Goal: Use online tool/utility: Utilize a website feature to perform a specific function

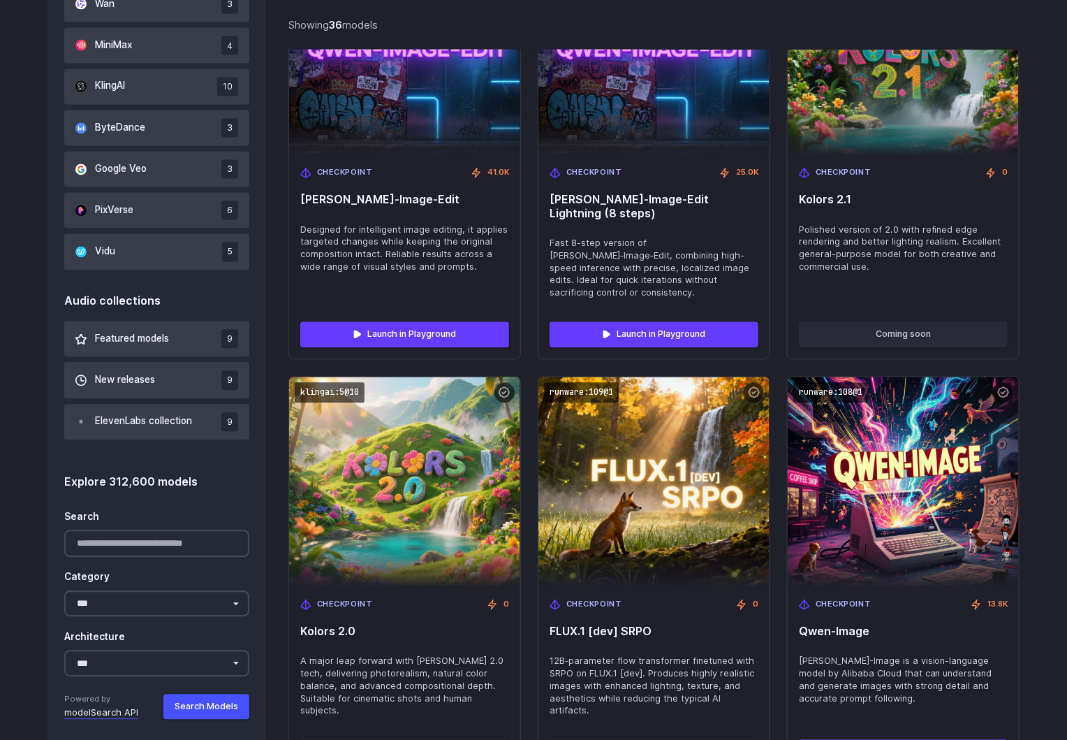
scroll to position [1048, 0]
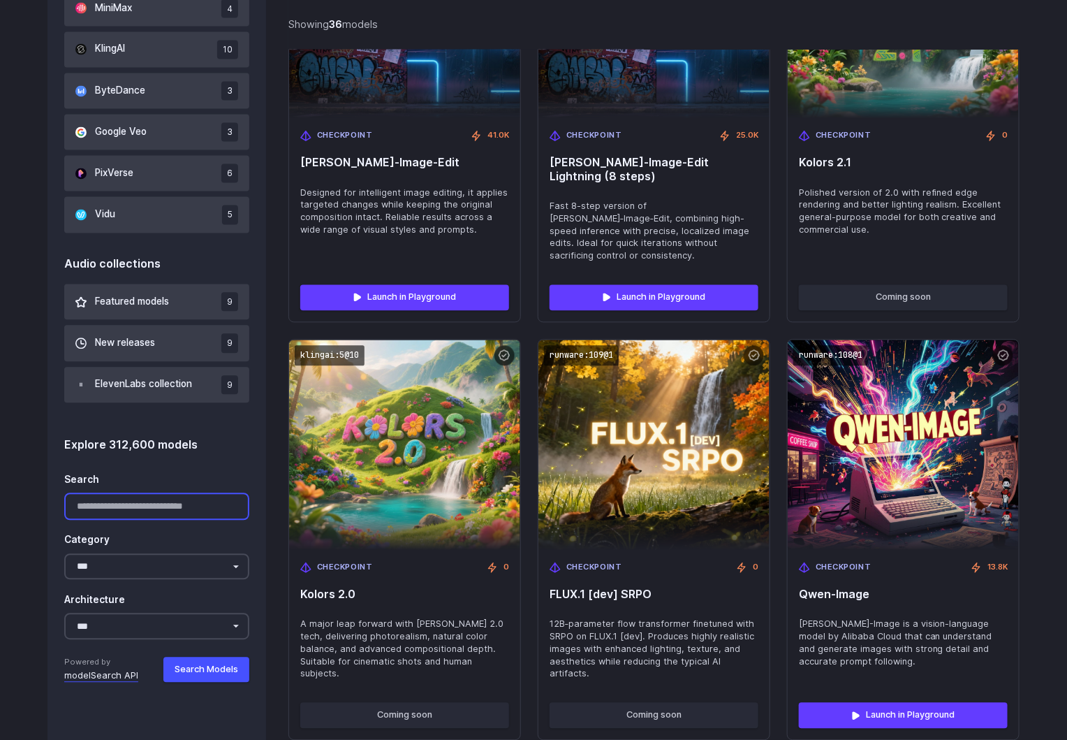
click at [181, 518] on input "Search" at bounding box center [156, 506] width 185 height 27
click at [193, 675] on button "Search Models" at bounding box center [206, 669] width 86 height 25
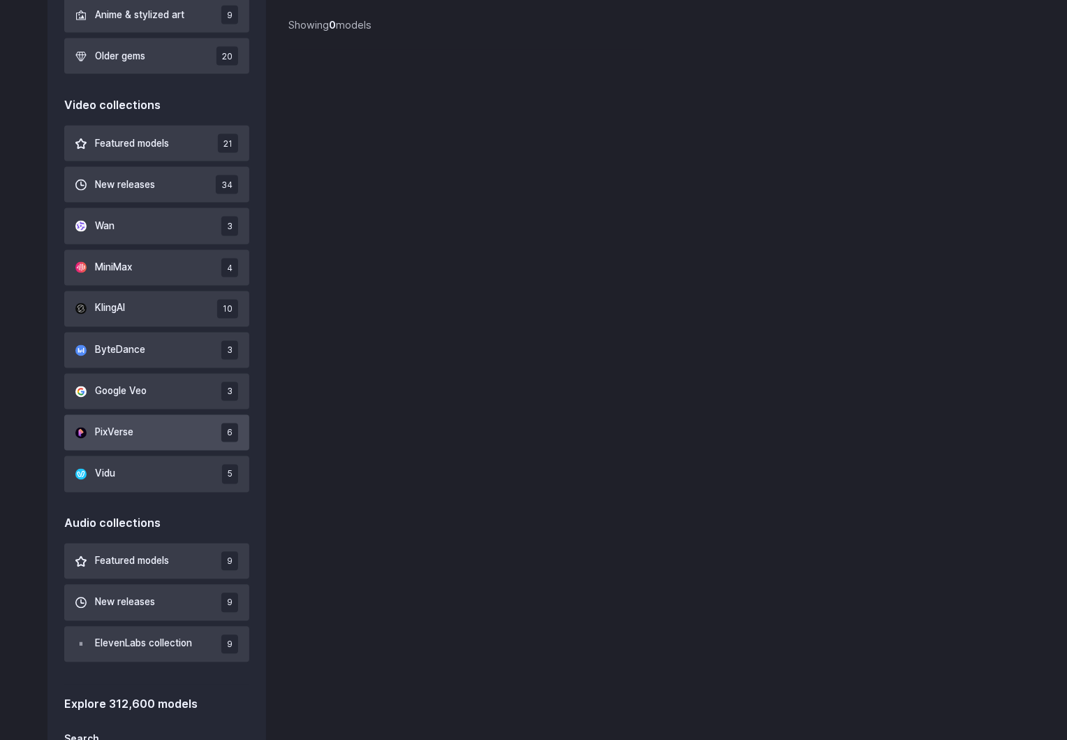
scroll to position [949, 0]
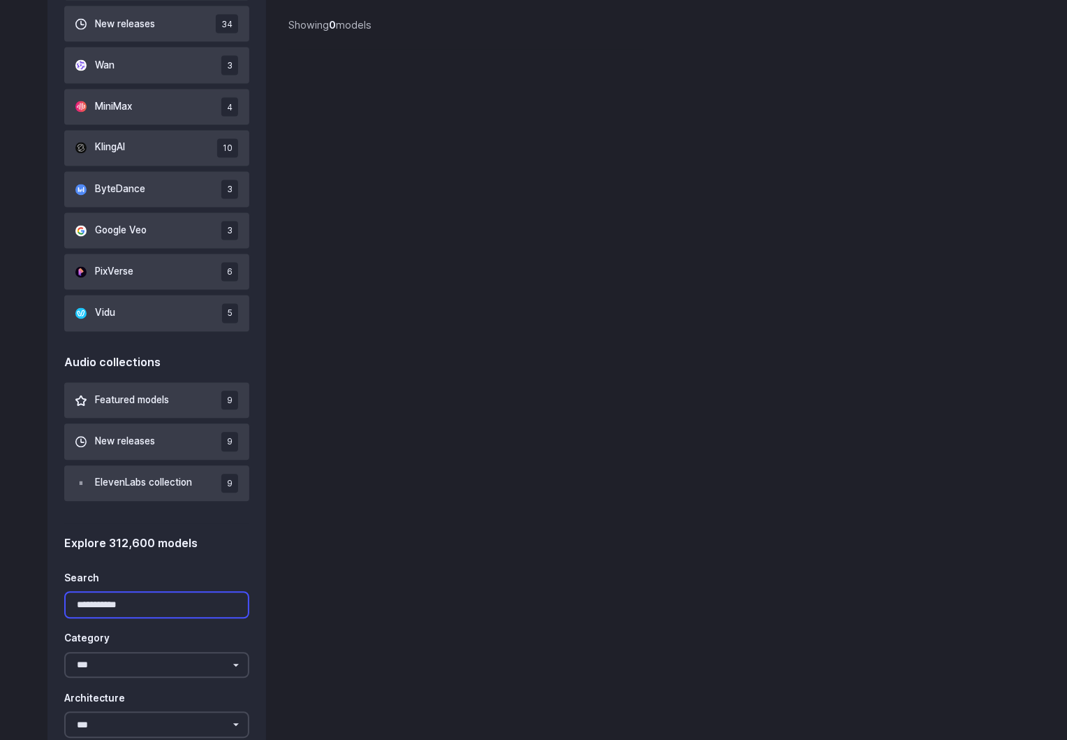
drag, startPoint x: 140, startPoint y: 604, endPoint x: 38, endPoint y: 600, distance: 102.8
click at [38, 600] on div "Image collections Featured models 36 New releases 31 FLUX collection 18 Google …" at bounding box center [534, 135] width 1006 height 1350
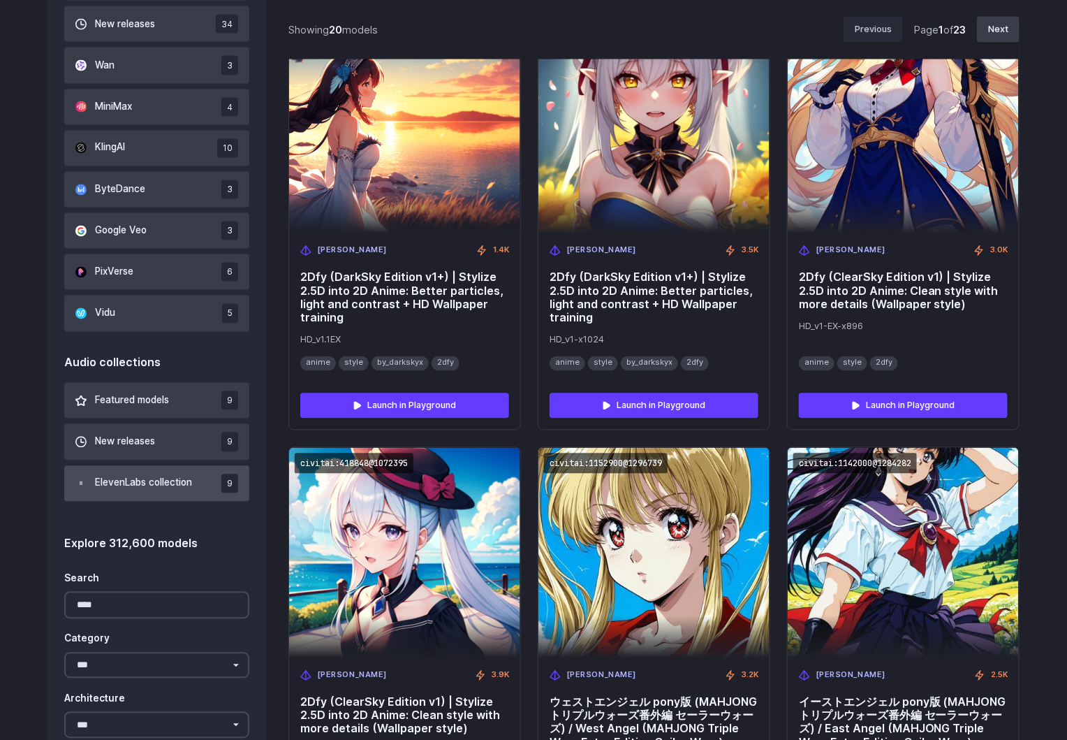
click at [174, 476] on span "ElevenLabs collection" at bounding box center [143, 483] width 97 height 15
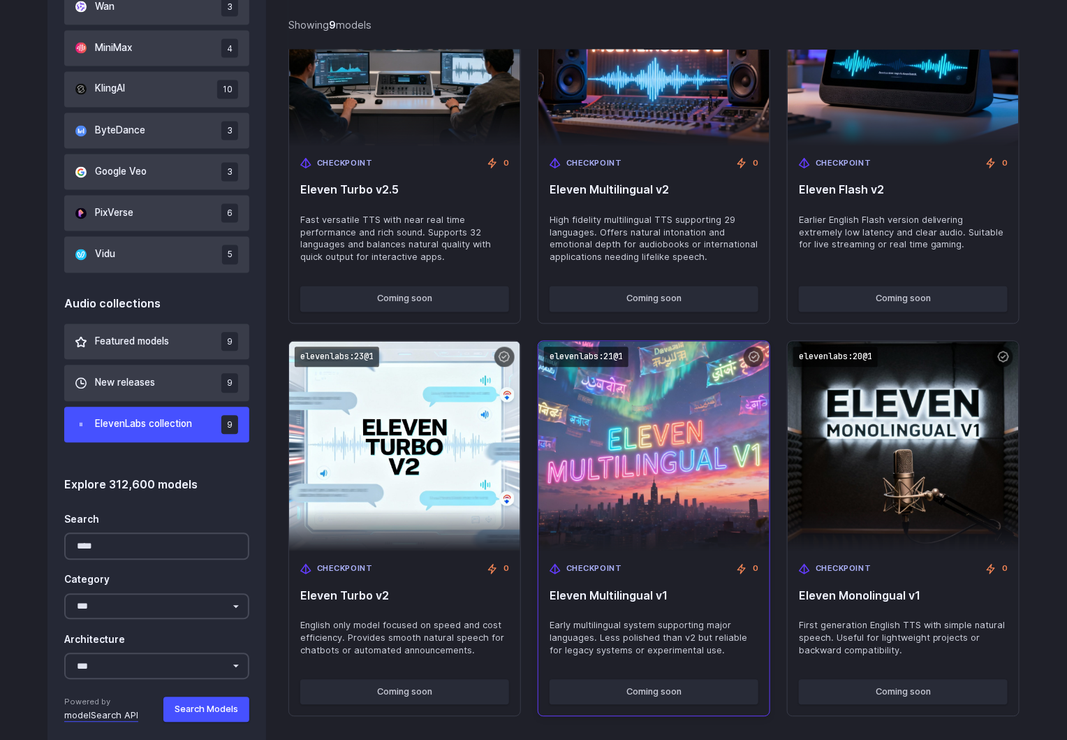
scroll to position [949, 0]
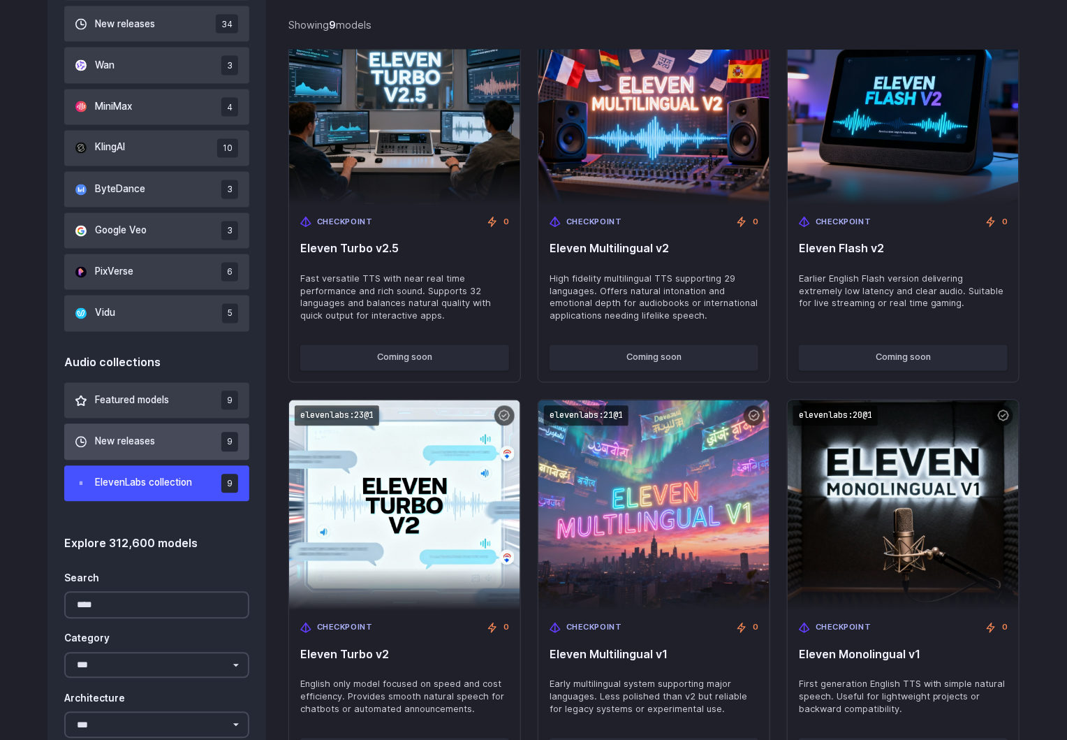
click at [124, 428] on button "New releases 9" at bounding box center [156, 442] width 185 height 36
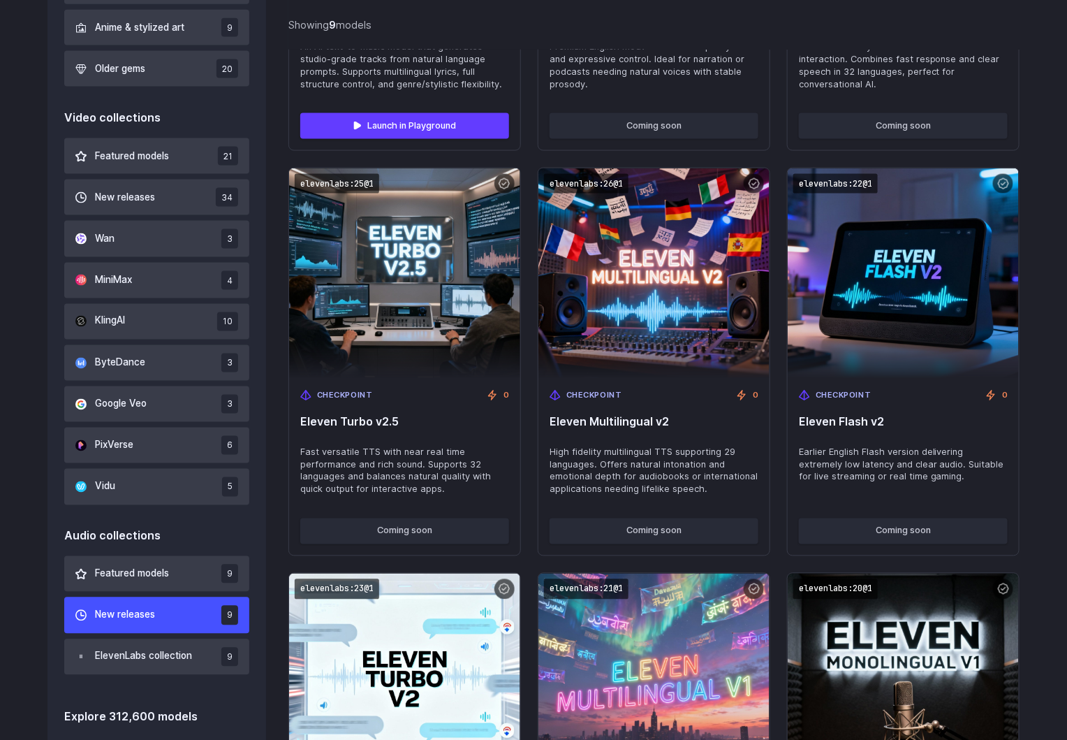
scroll to position [845, 0]
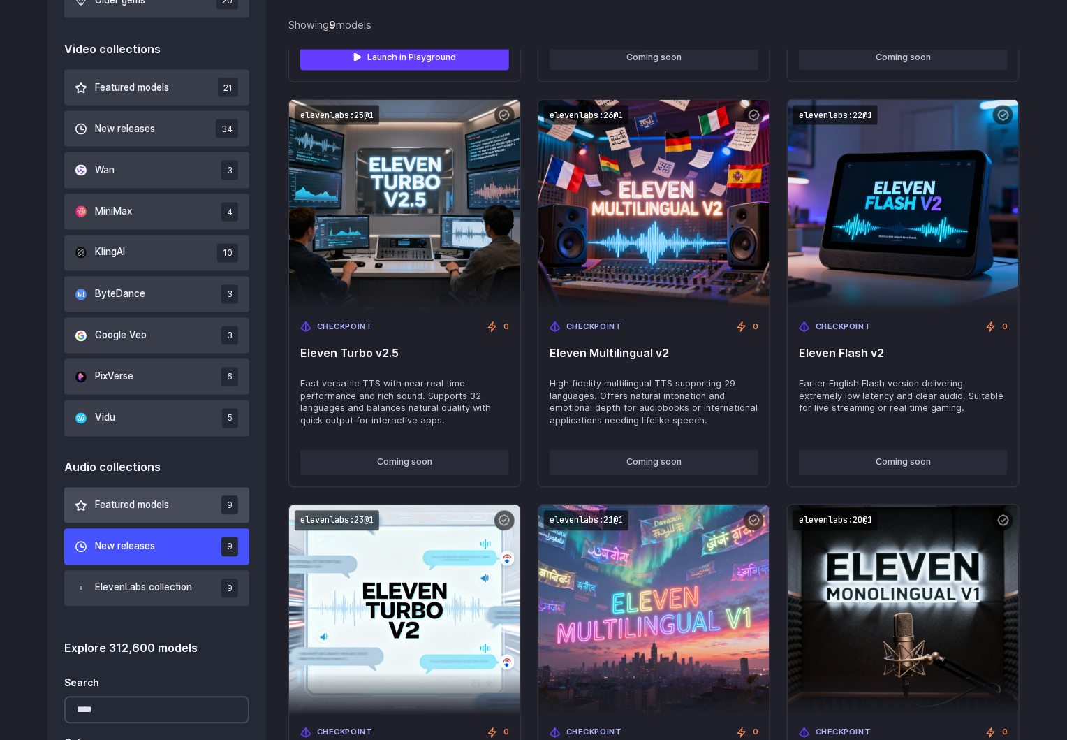
click at [172, 509] on button "Featured models 9" at bounding box center [156, 506] width 185 height 36
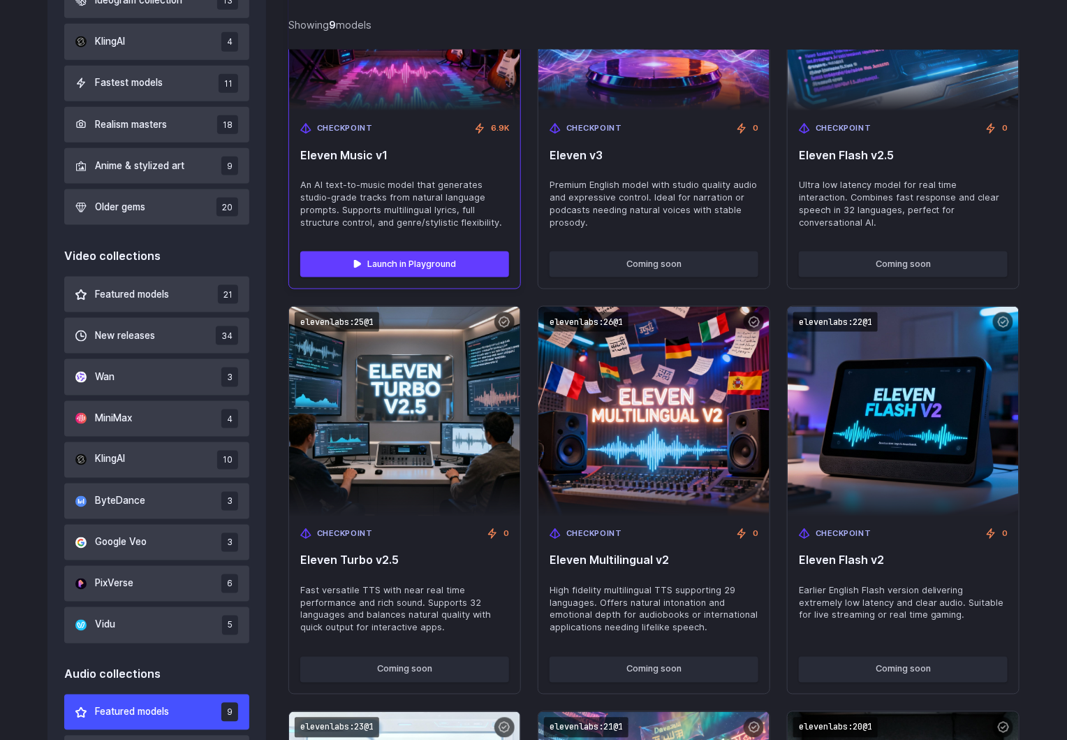
scroll to position [949, 0]
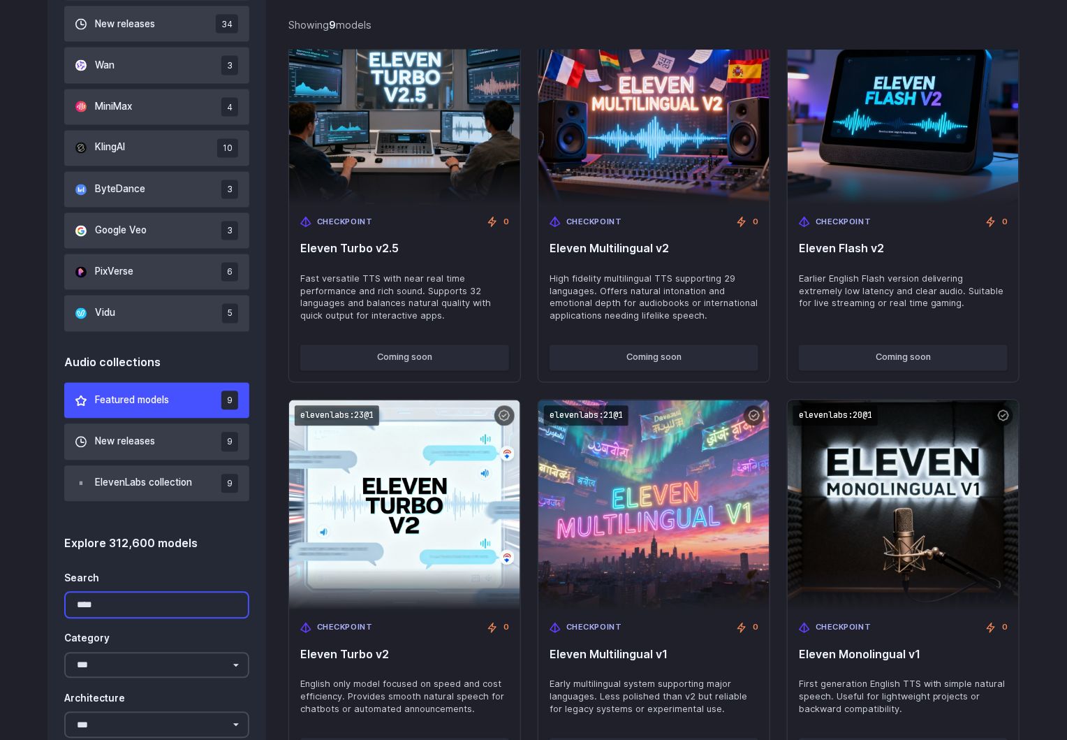
drag, startPoint x: 143, startPoint y: 604, endPoint x: 51, endPoint y: 602, distance: 92.2
click at [51, 602] on div "Image collections Featured models 36 New releases 31 FLUX collection 18 Google …" at bounding box center [157, 135] width 219 height 1350
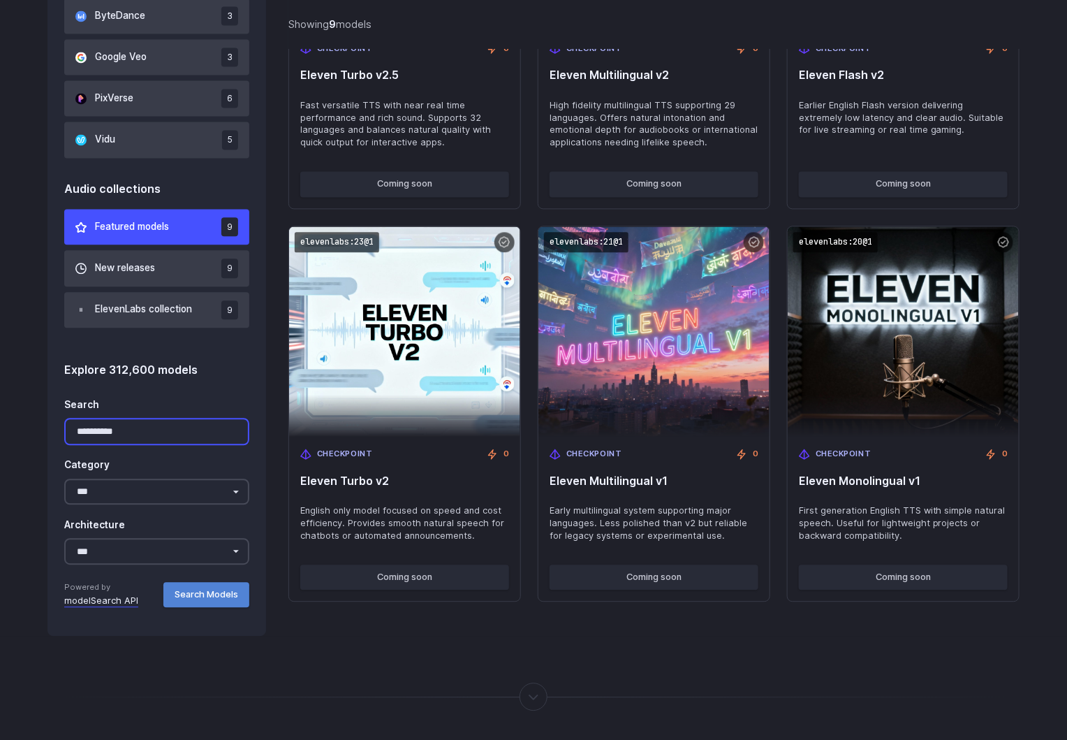
scroll to position [1159, 0]
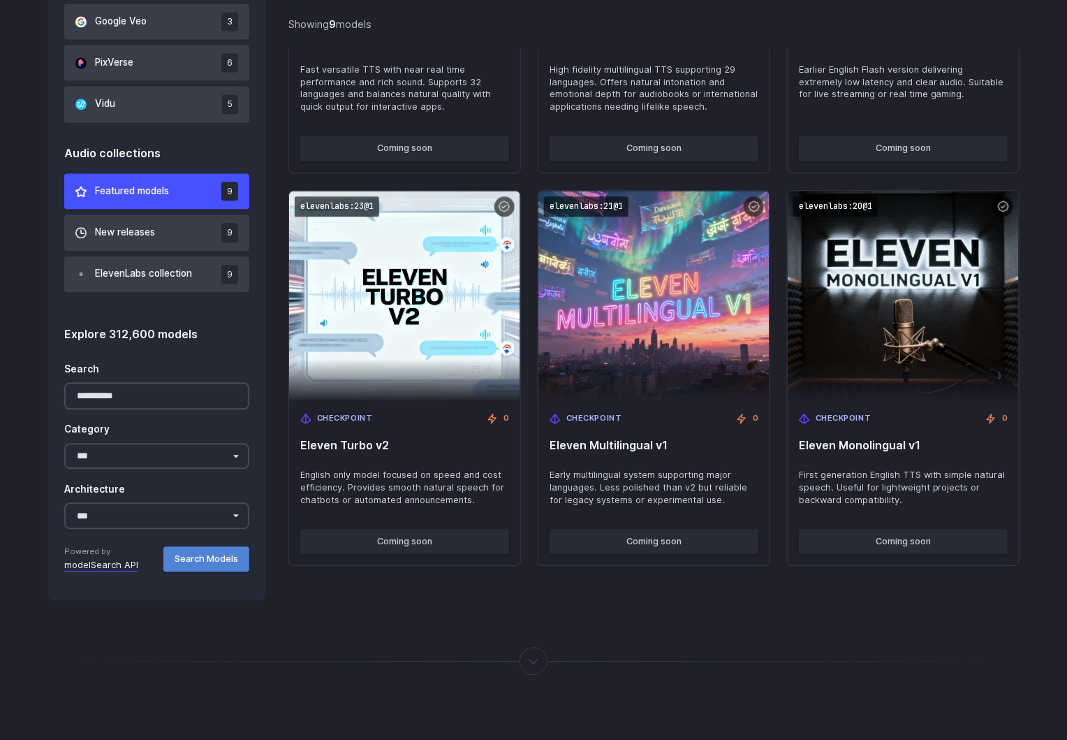
click at [189, 555] on button "Search Models" at bounding box center [206, 558] width 86 height 25
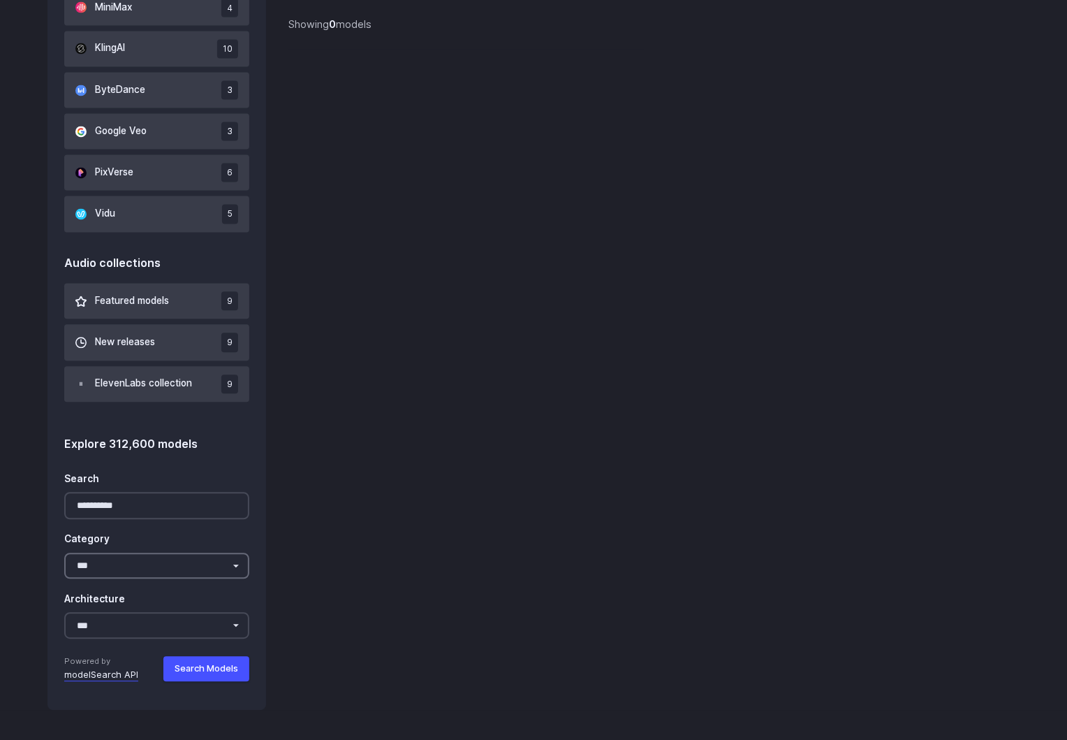
scroll to position [1054, 0]
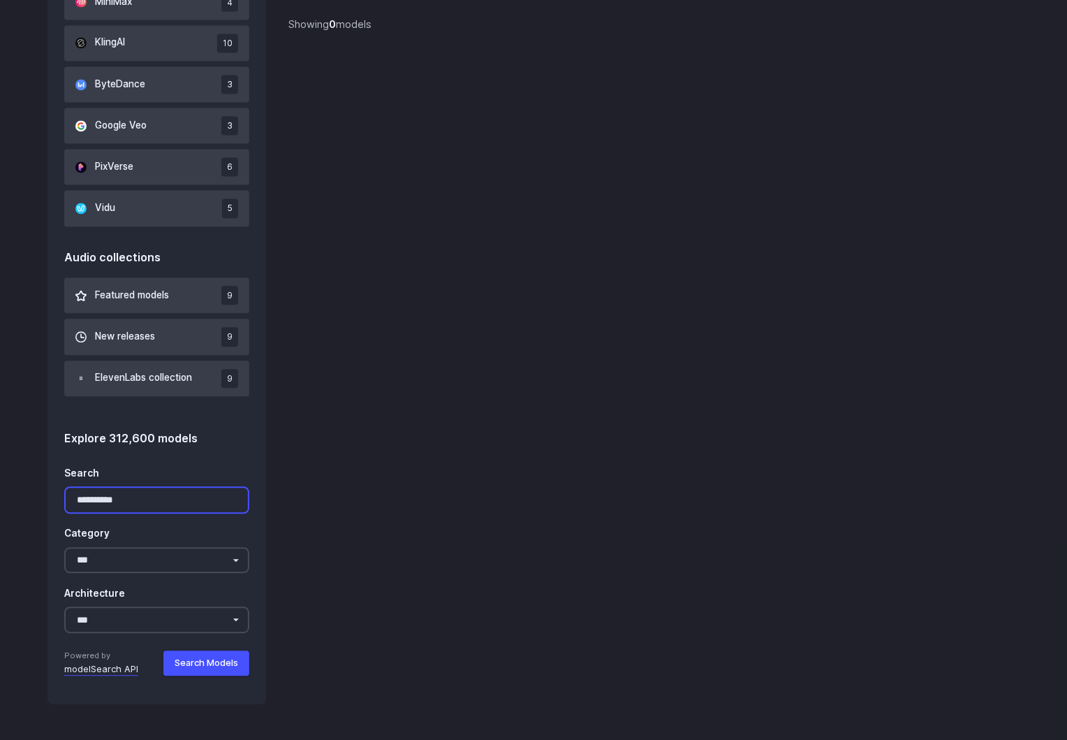
drag, startPoint x: 143, startPoint y: 497, endPoint x: 103, endPoint y: 497, distance: 39.8
click at [103, 497] on input "**********" at bounding box center [156, 500] width 185 height 27
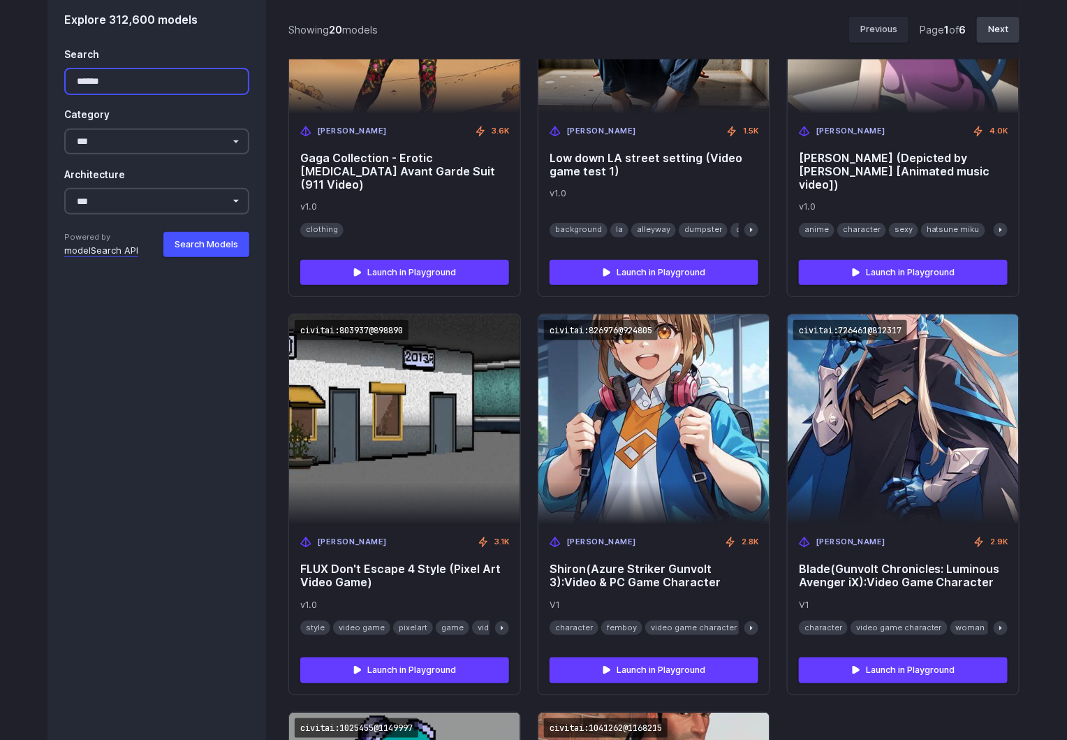
scroll to position [2209, 0]
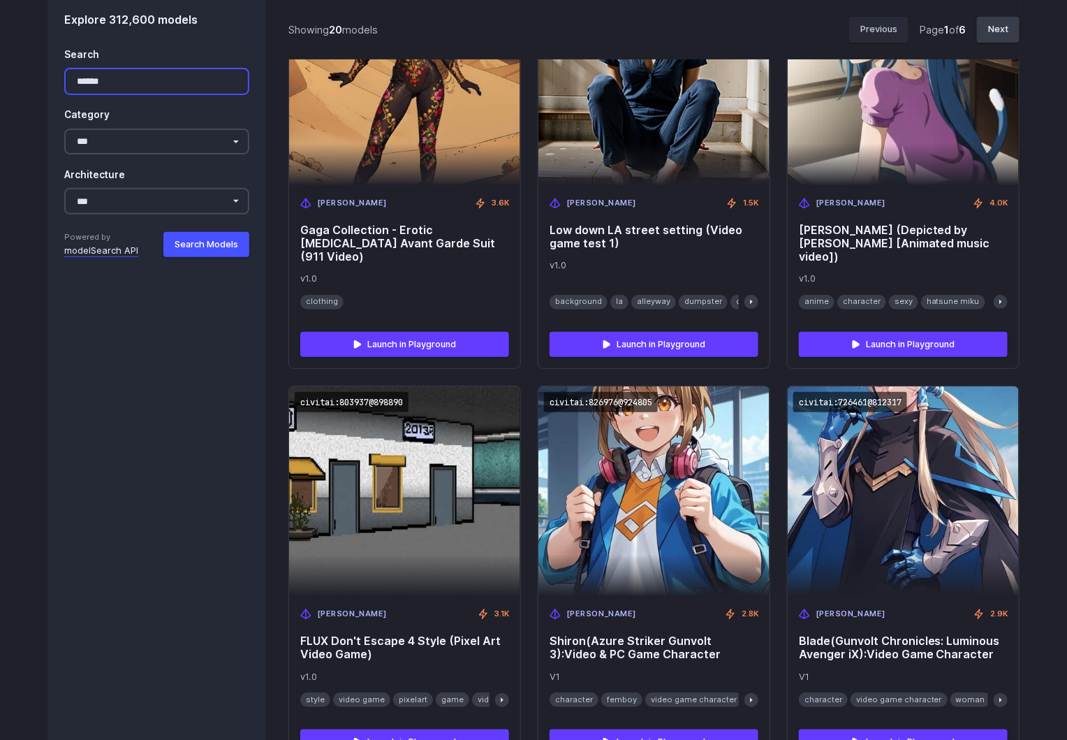
drag, startPoint x: 115, startPoint y: 82, endPoint x: 46, endPoint y: 78, distance: 69.3
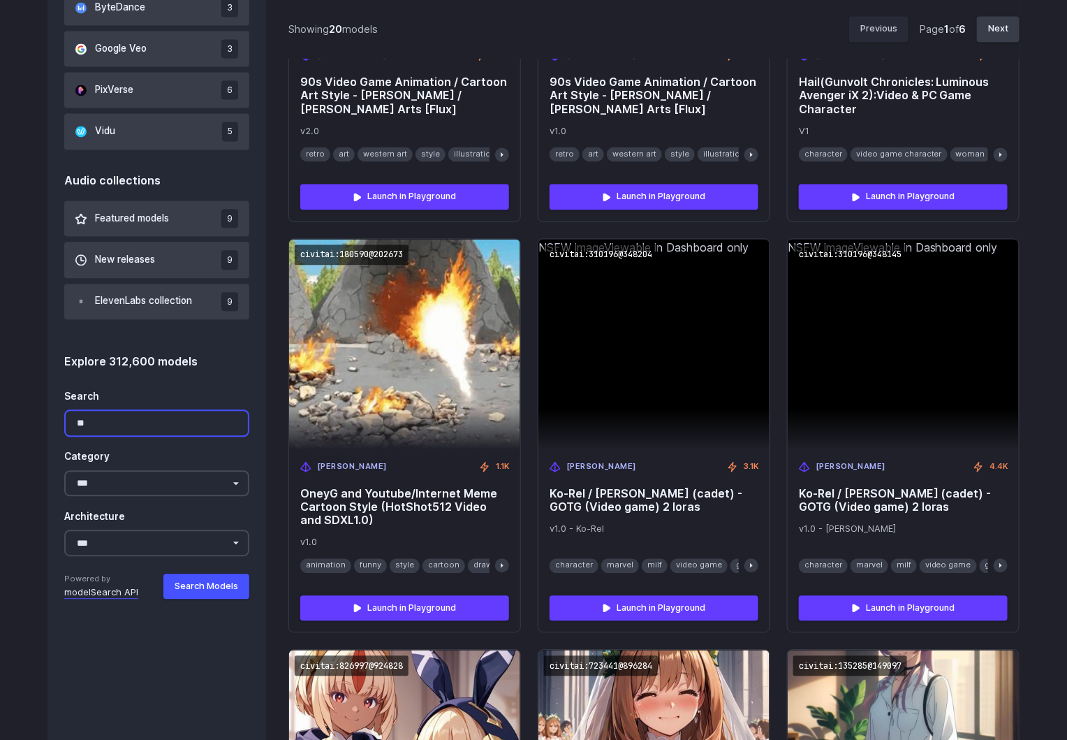
scroll to position [1237, 0]
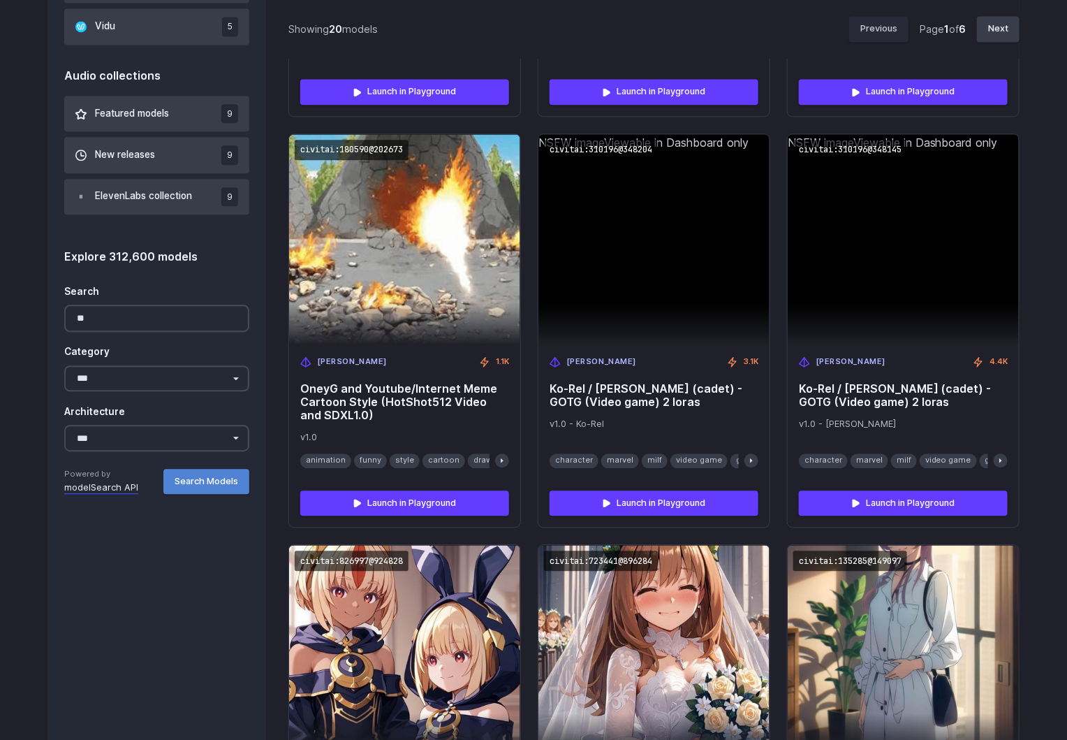
click at [222, 474] on button "Search Models" at bounding box center [206, 481] width 86 height 25
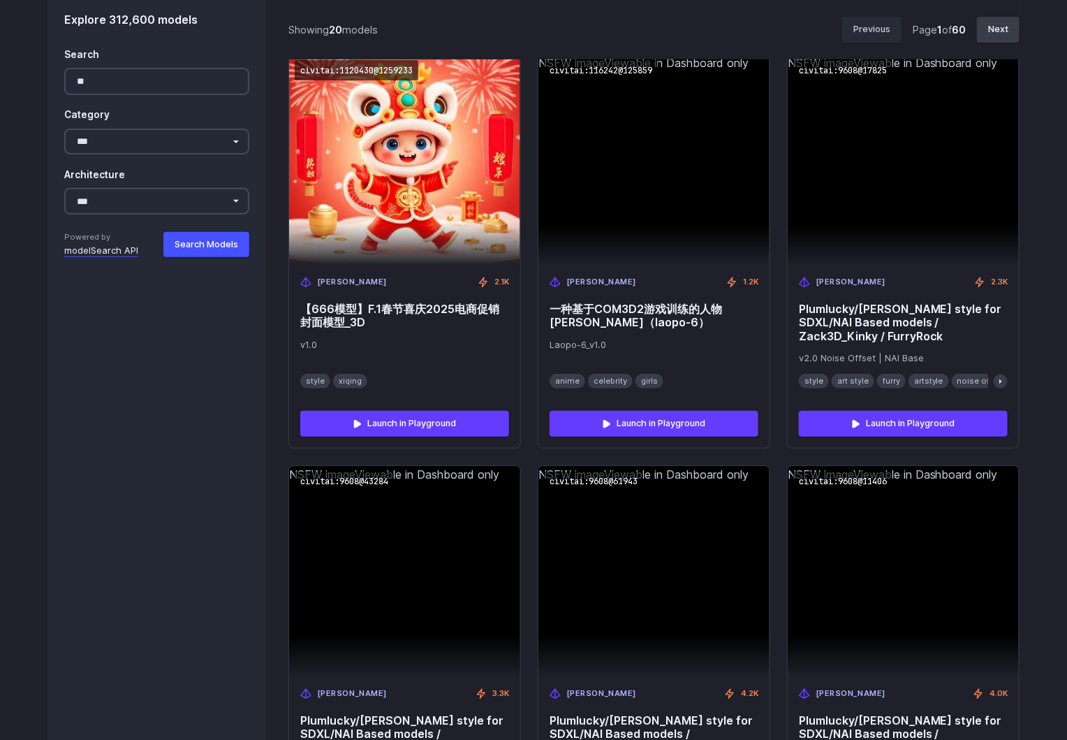
scroll to position [2521, 0]
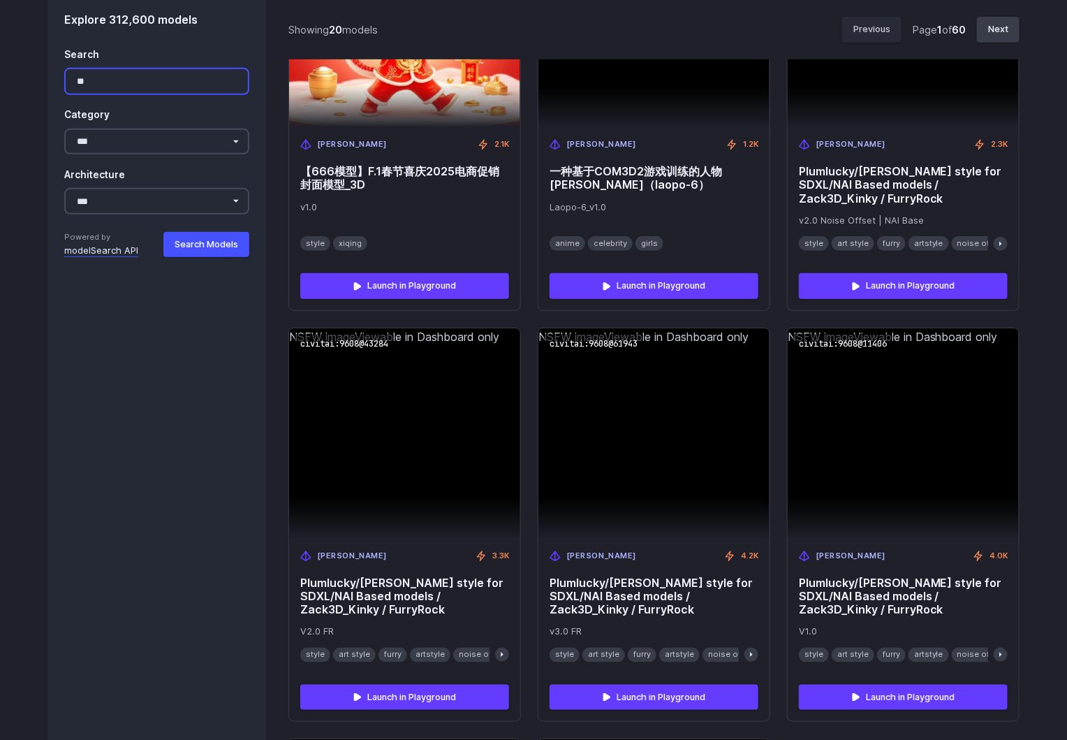
drag, startPoint x: 101, startPoint y: 85, endPoint x: 48, endPoint y: 78, distance: 53.6
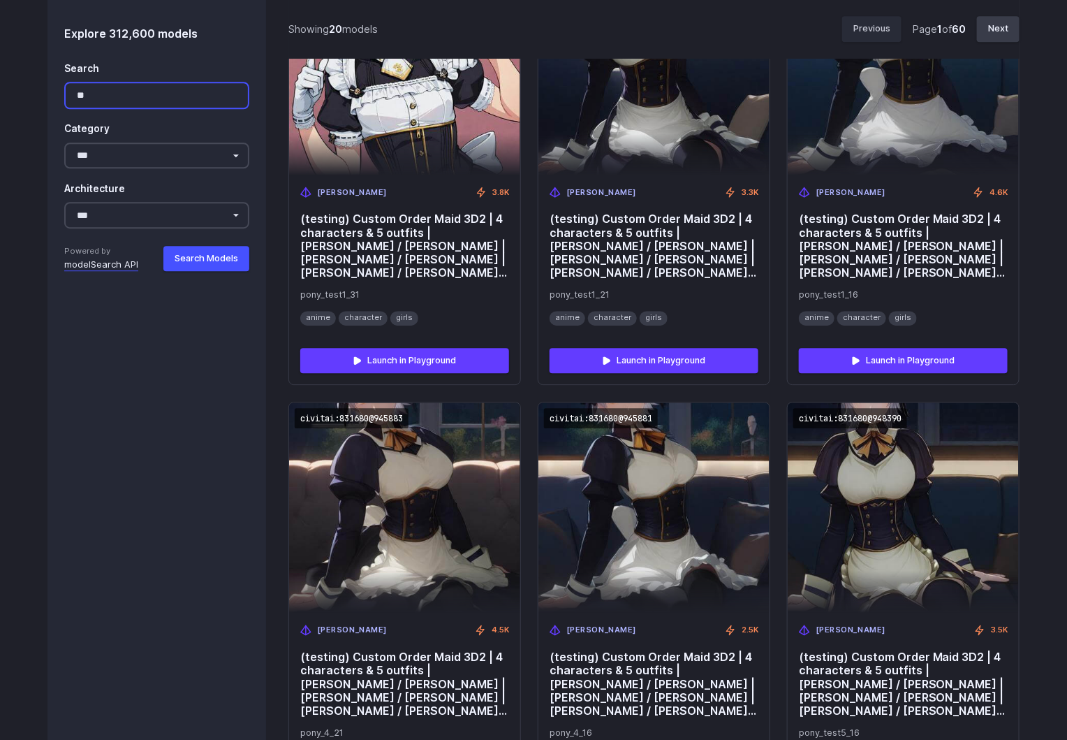
scroll to position [1277, 0]
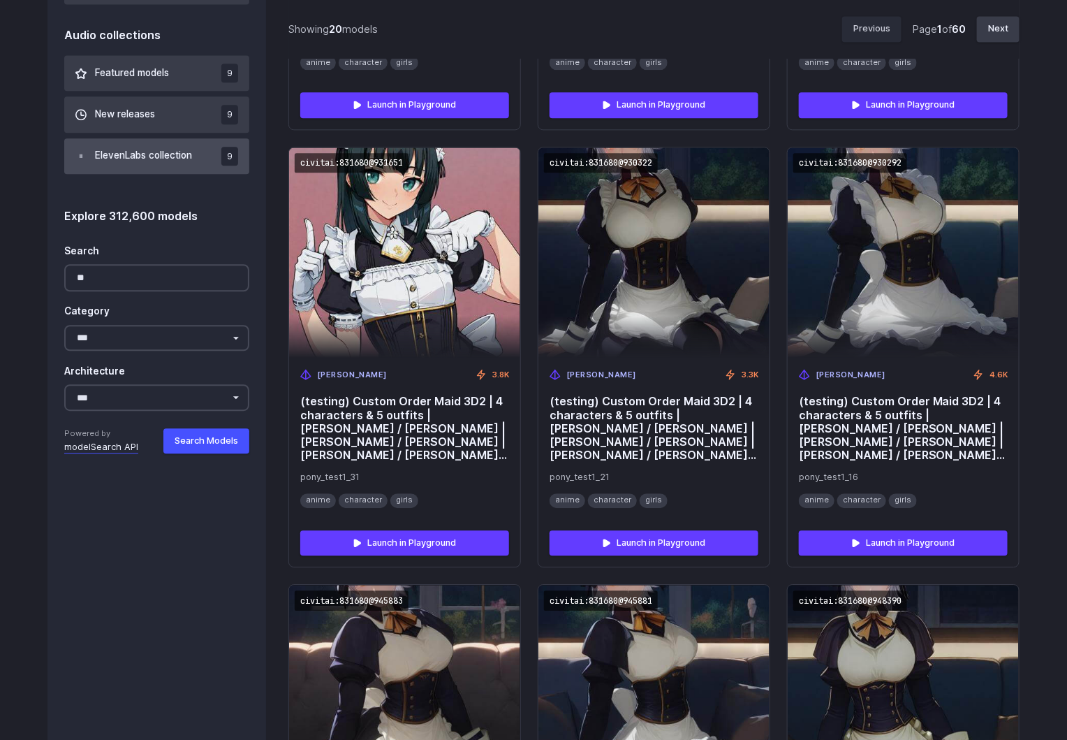
click at [149, 151] on span "ElevenLabs collection" at bounding box center [143, 155] width 97 height 15
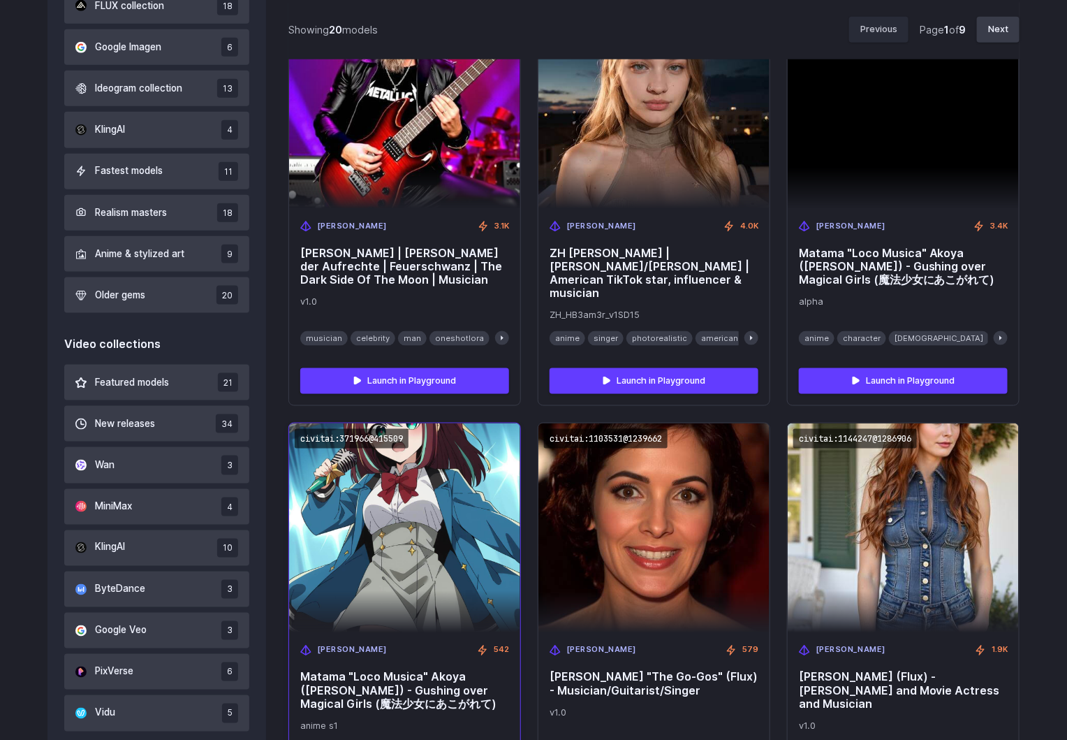
scroll to position [321, 0]
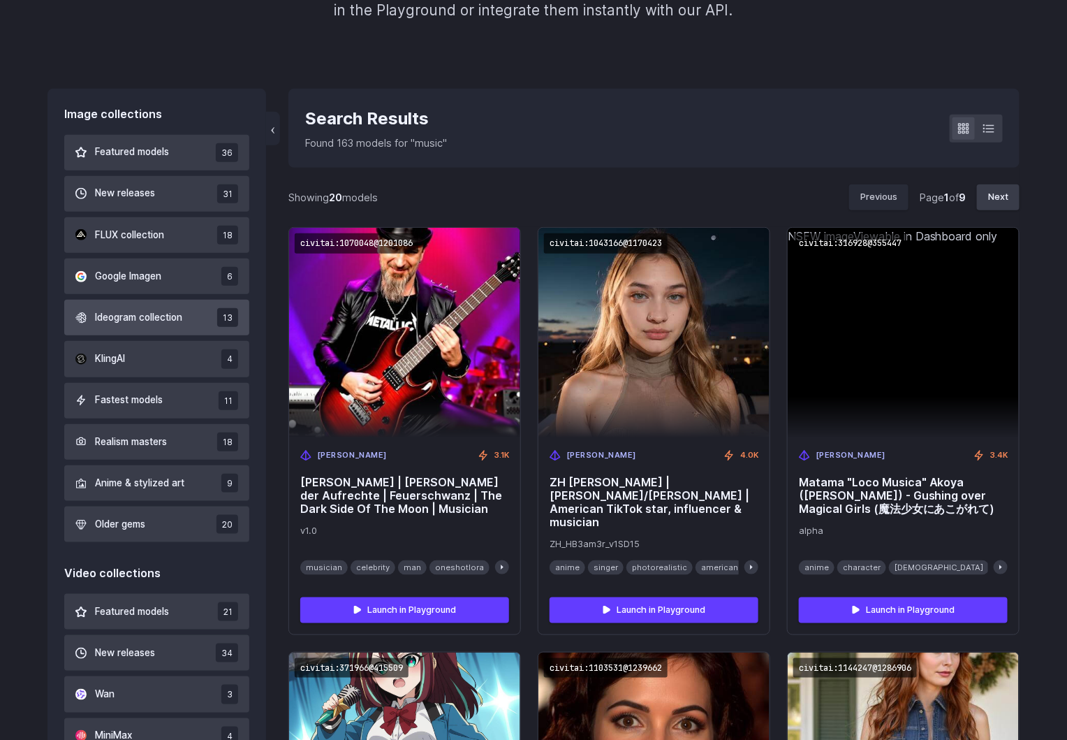
type input "*****"
click at [139, 325] on span "Ideogram collection" at bounding box center [138, 317] width 87 height 15
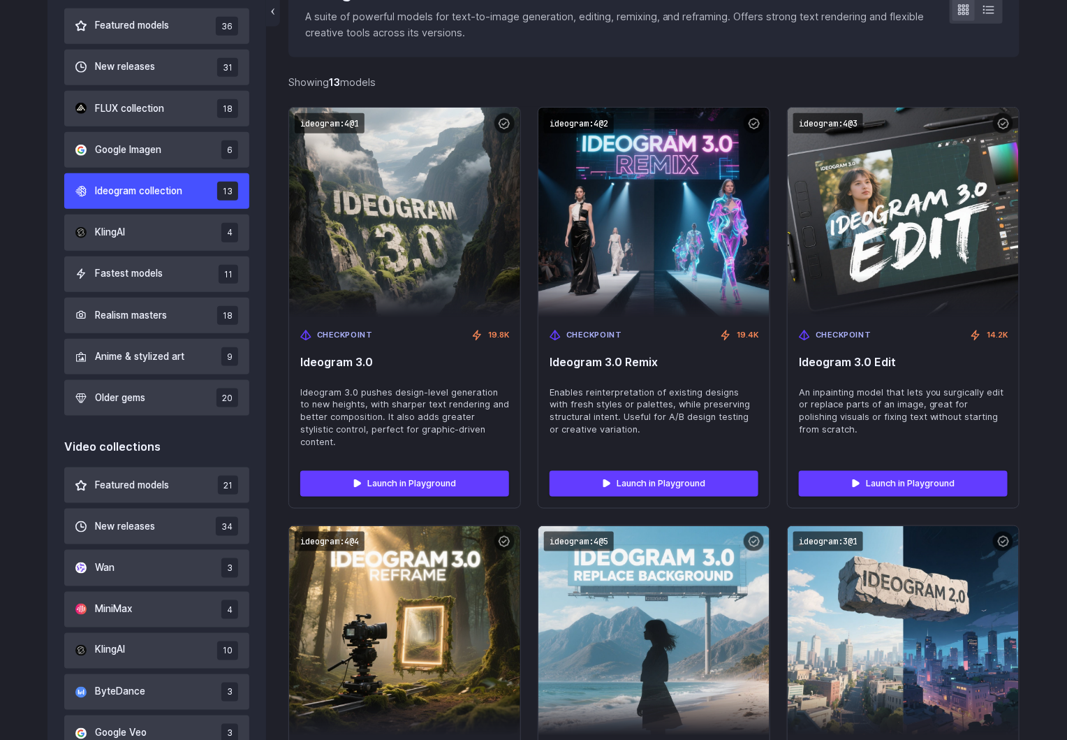
scroll to position [425, 0]
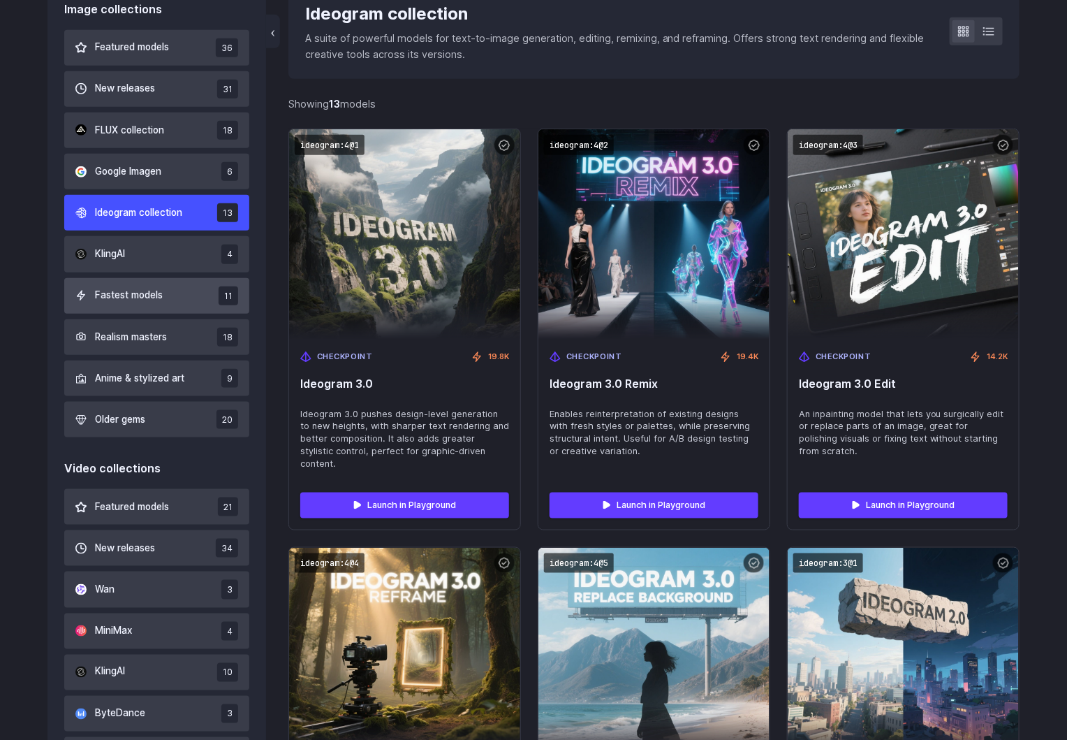
click at [141, 298] on span "Fastest models" at bounding box center [129, 295] width 68 height 15
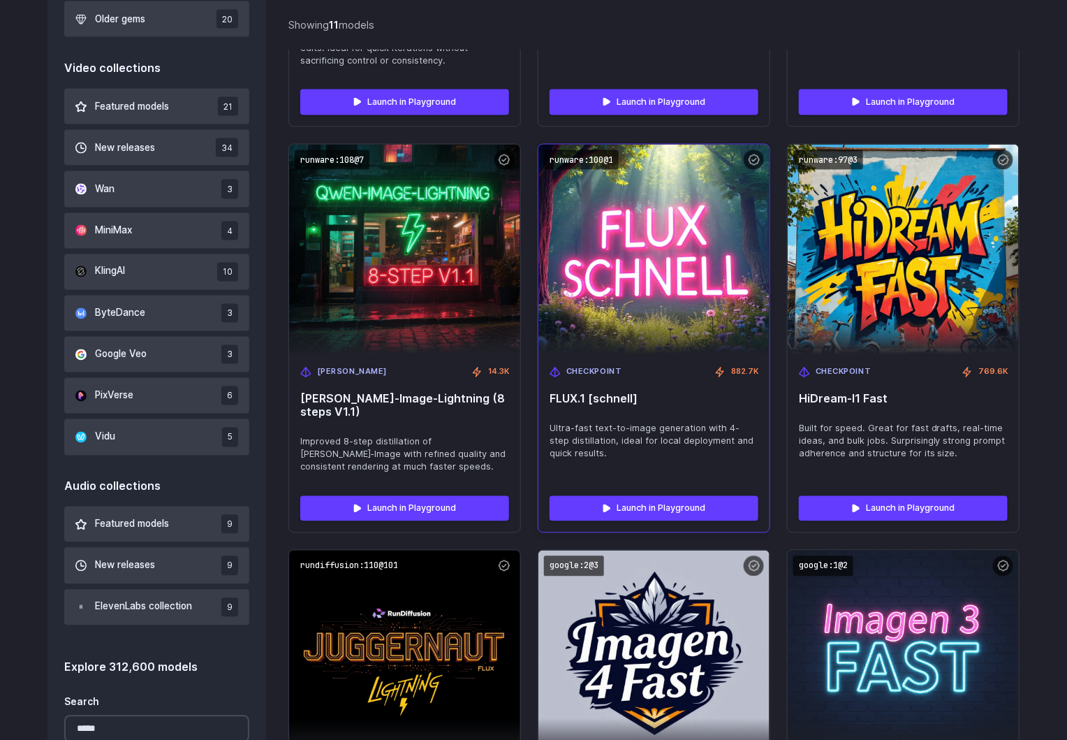
scroll to position [845, 0]
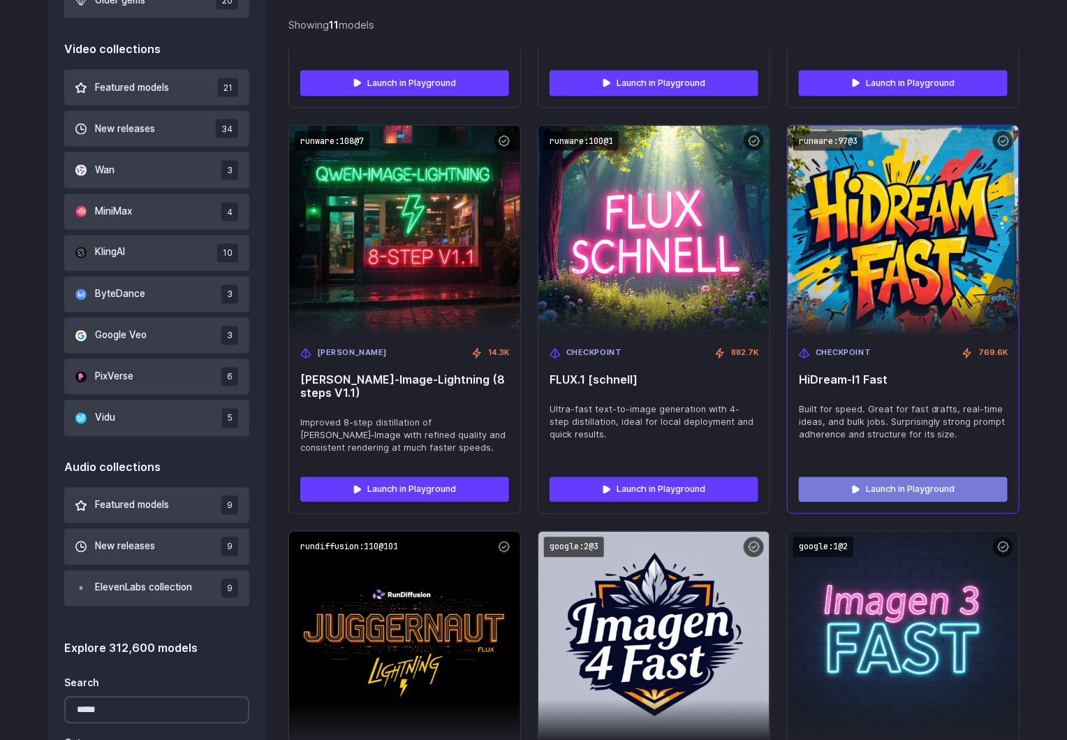
click at [899, 477] on link "Launch in Playground" at bounding box center [903, 489] width 209 height 25
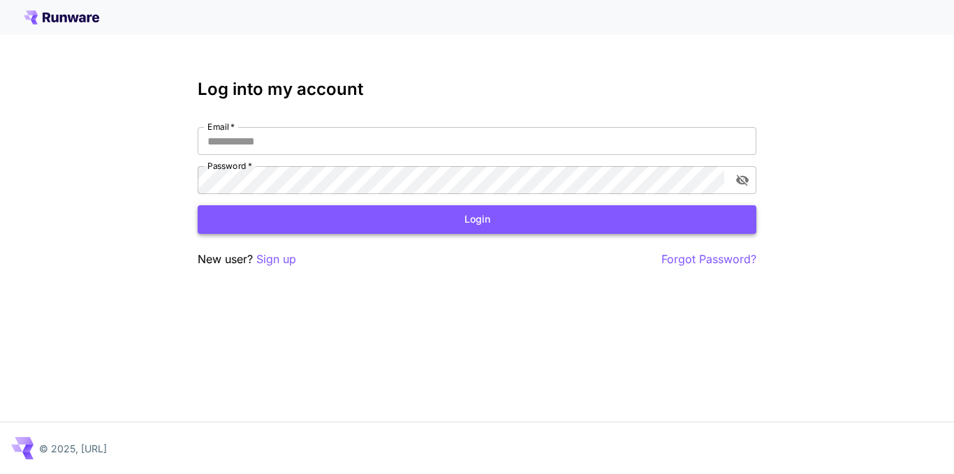
type input "**********"
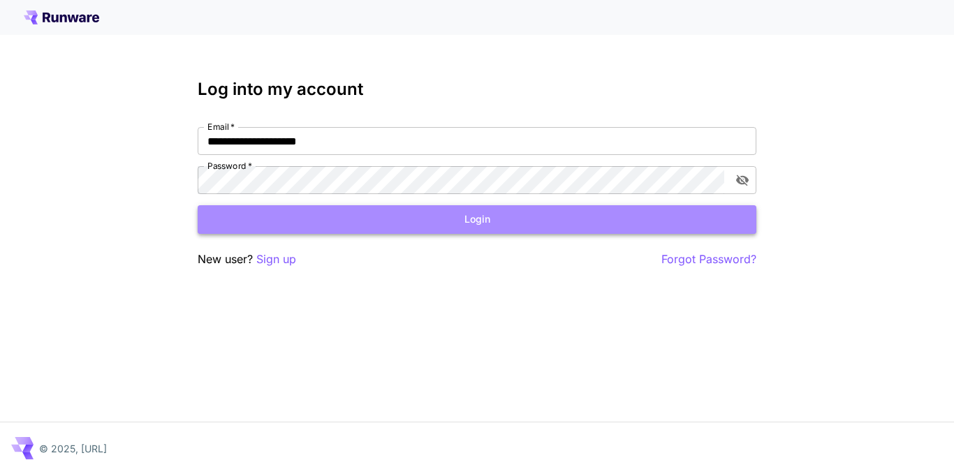
click at [506, 228] on button "Login" at bounding box center [477, 219] width 559 height 29
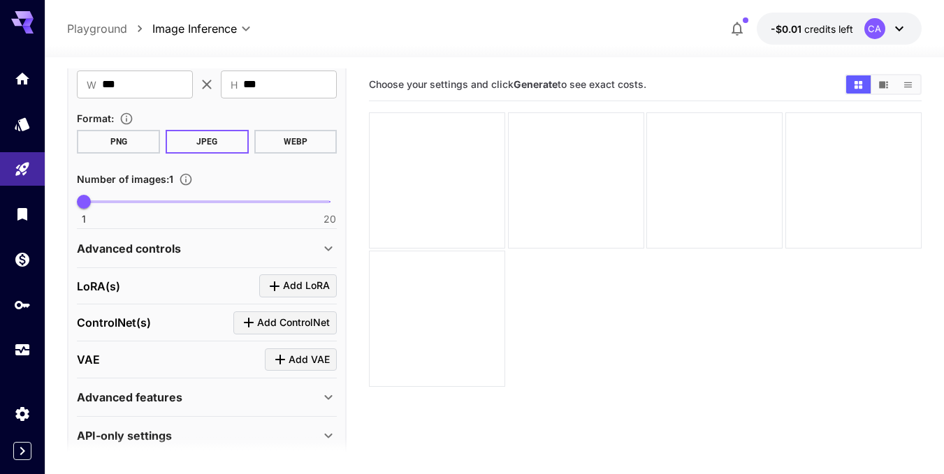
scroll to position [375, 0]
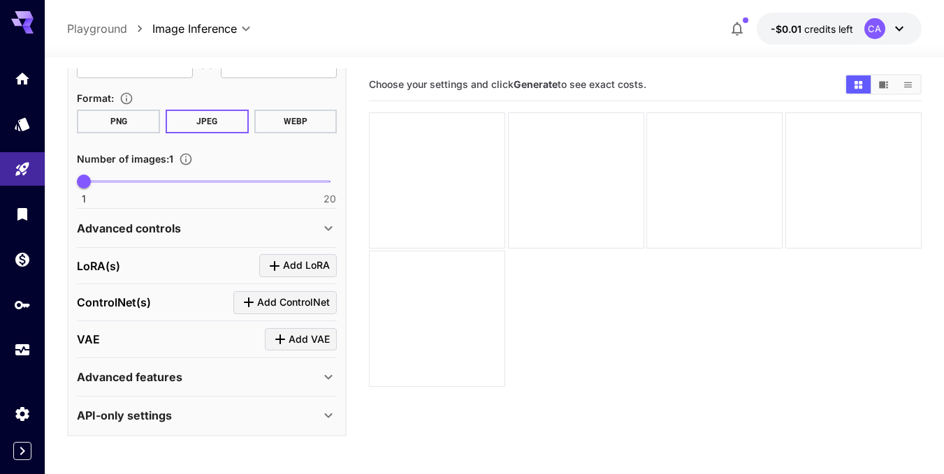
click at [294, 220] on div "Advanced controls" at bounding box center [198, 228] width 243 height 17
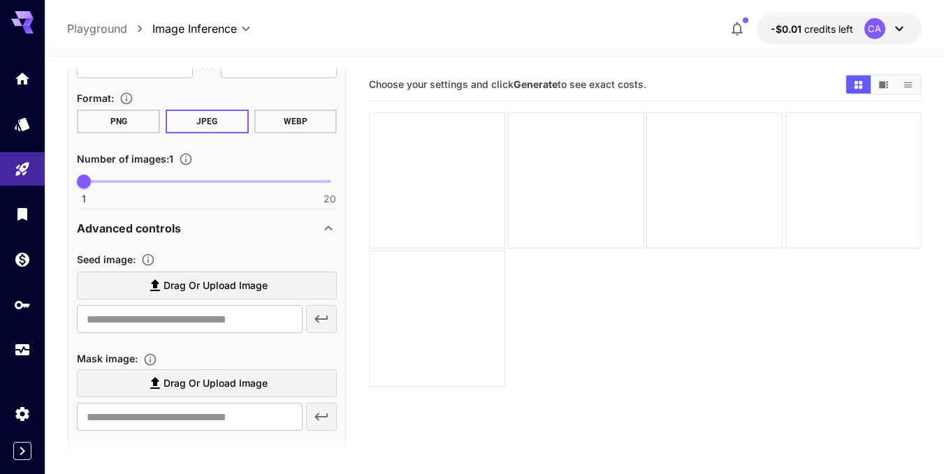
click at [294, 220] on div "Advanced controls" at bounding box center [198, 228] width 243 height 17
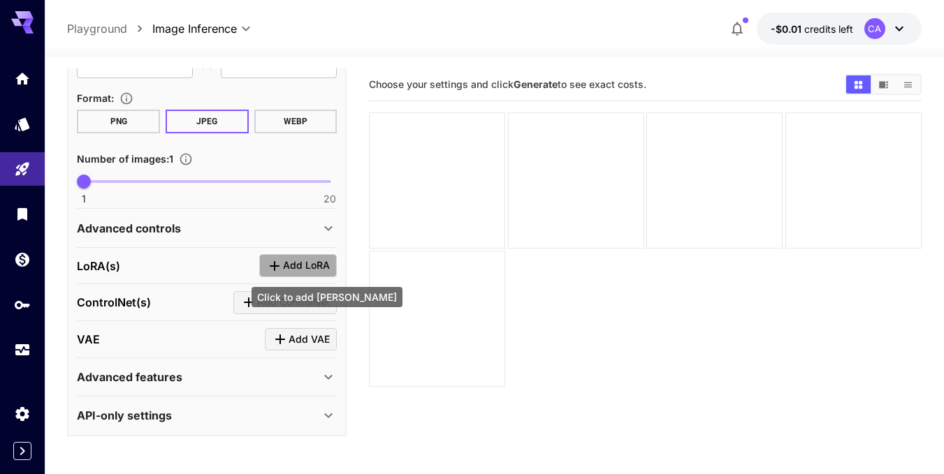
click at [282, 263] on icon "Click to add LoRA" at bounding box center [274, 266] width 17 height 17
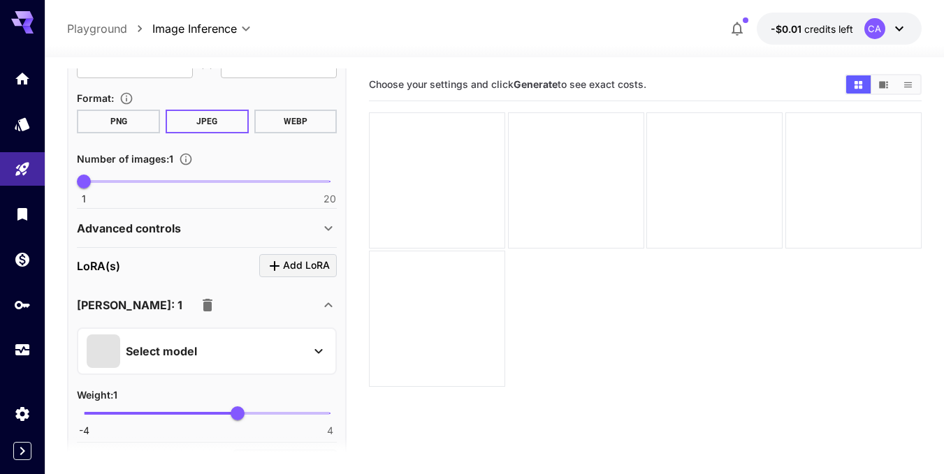
click at [306, 340] on button "Select model" at bounding box center [207, 352] width 240 height 34
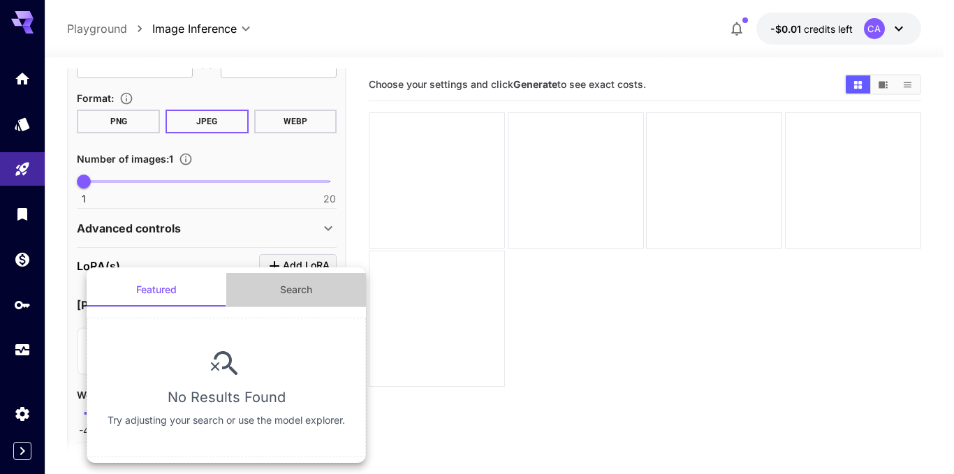
click at [287, 292] on button "Search" at bounding box center [296, 290] width 140 height 34
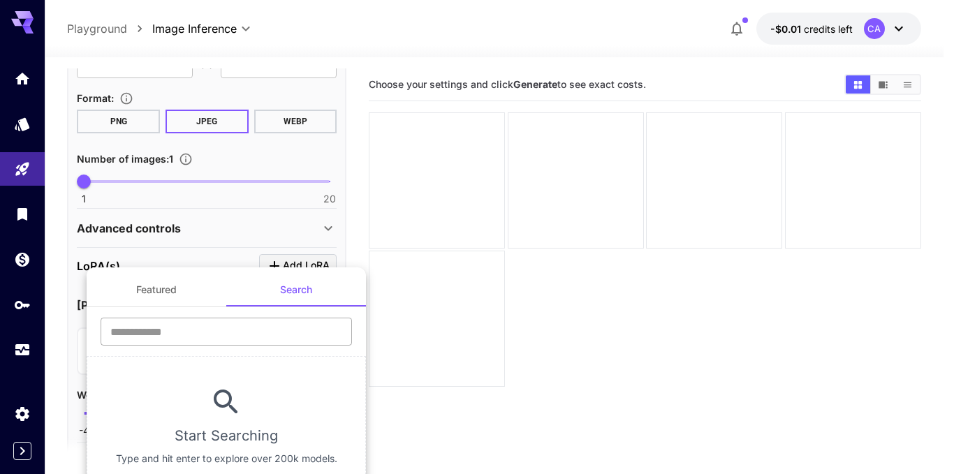
click at [199, 339] on input "text" at bounding box center [227, 332] width 252 height 28
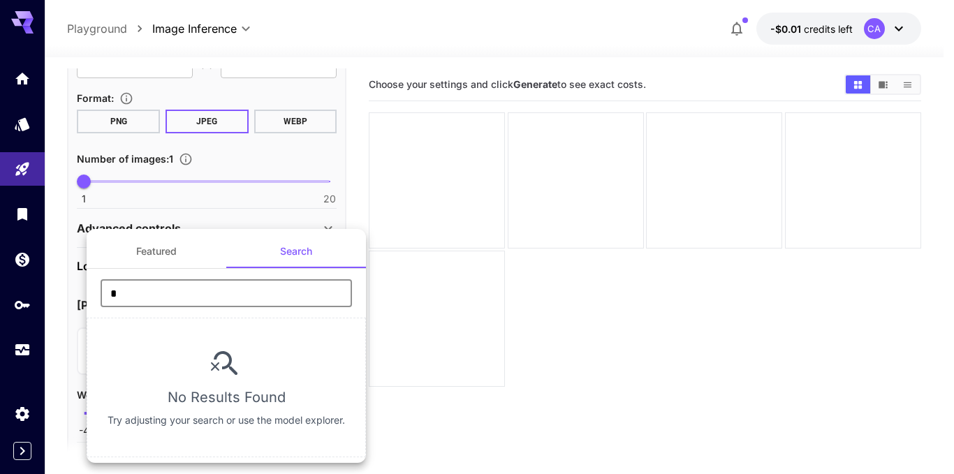
type input "*"
click at [139, 214] on div at bounding box center [477, 237] width 954 height 474
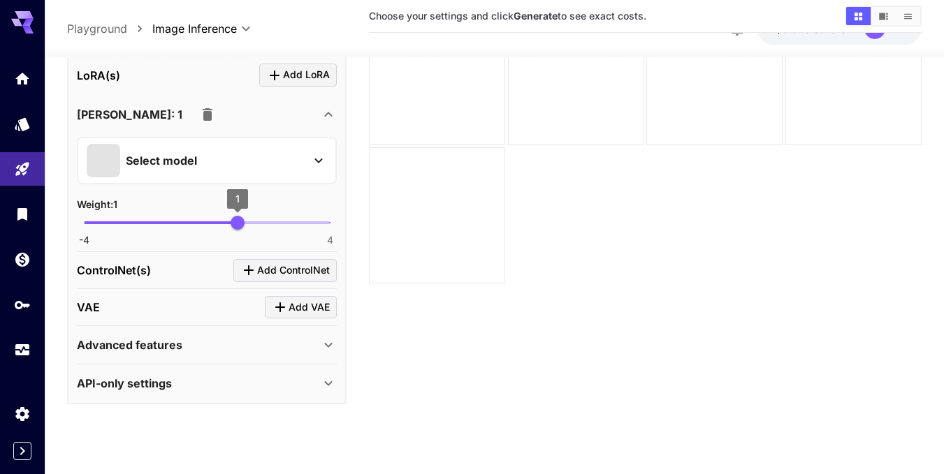
scroll to position [110, 0]
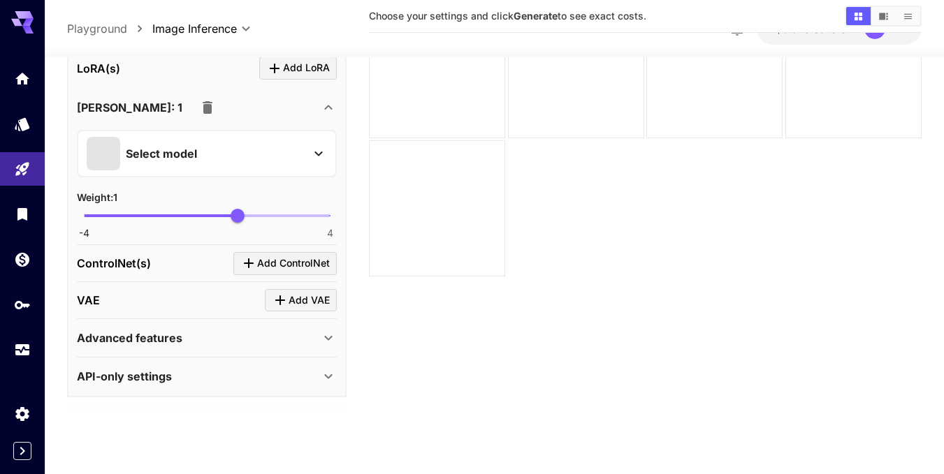
click at [309, 335] on div "Advanced features" at bounding box center [198, 338] width 243 height 17
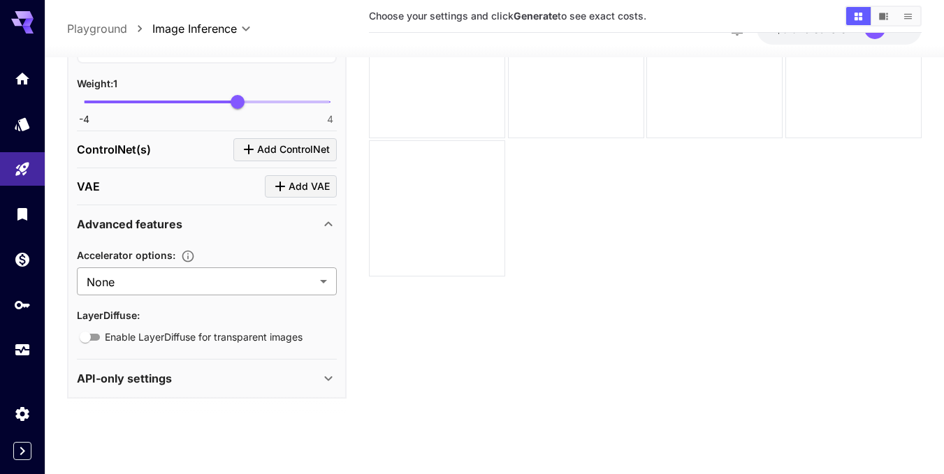
scroll to position [649, 0]
click at [316, 378] on div "API-only settings" at bounding box center [198, 377] width 243 height 17
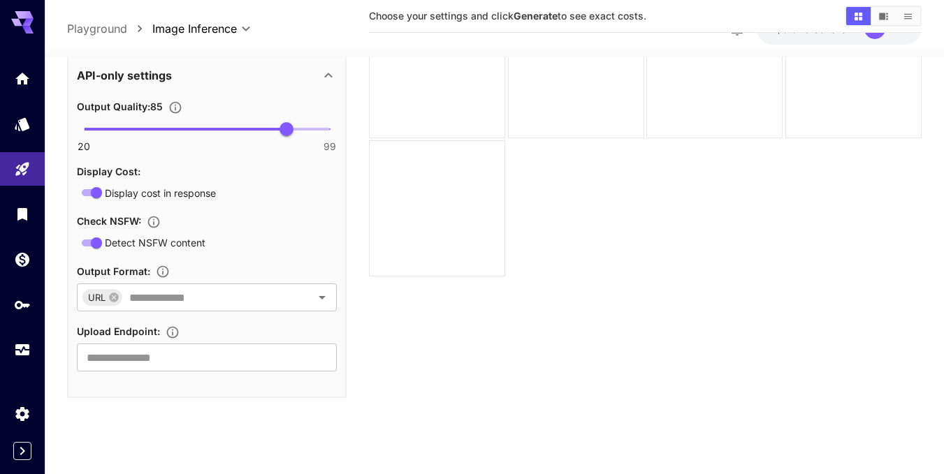
scroll to position [602, 0]
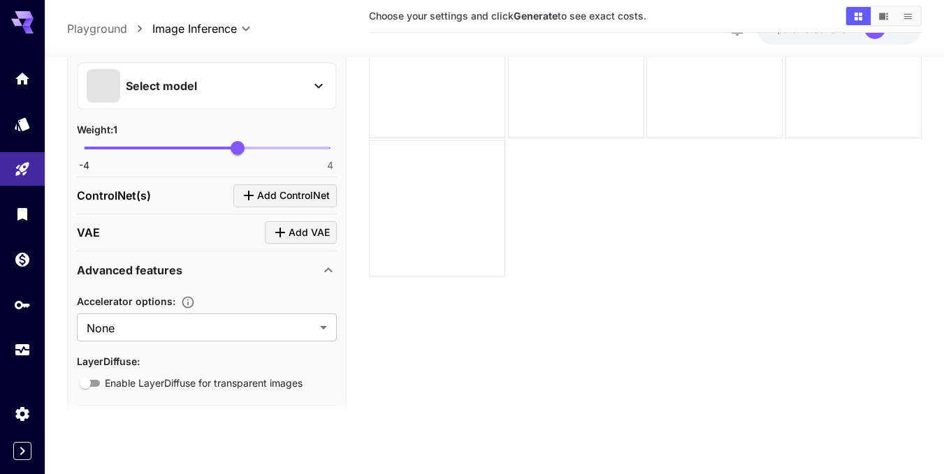
click at [320, 263] on icon at bounding box center [328, 270] width 17 height 17
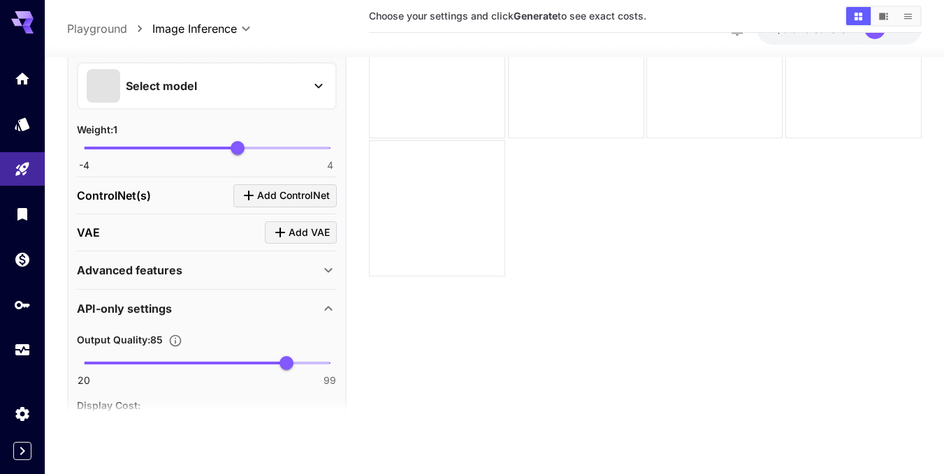
click at [320, 263] on icon at bounding box center [328, 270] width 17 height 17
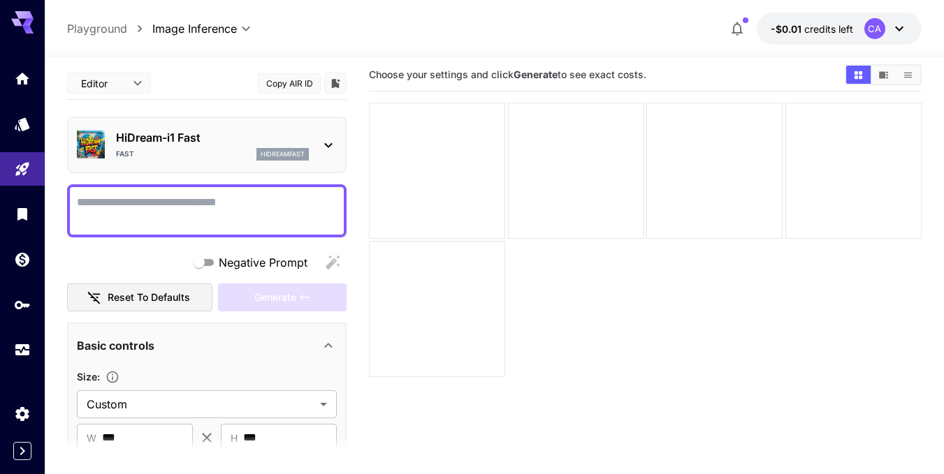
scroll to position [0, 0]
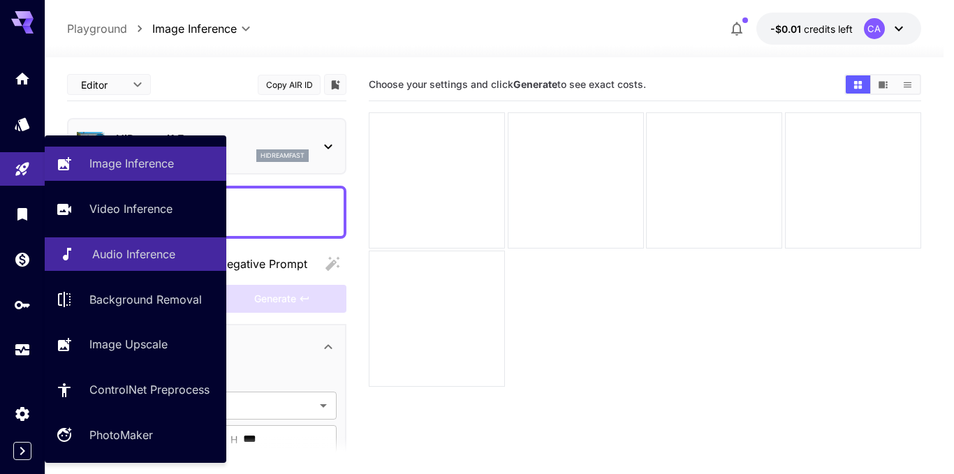
click at [151, 260] on p "Audio Inference" at bounding box center [133, 254] width 83 height 17
type input "**********"
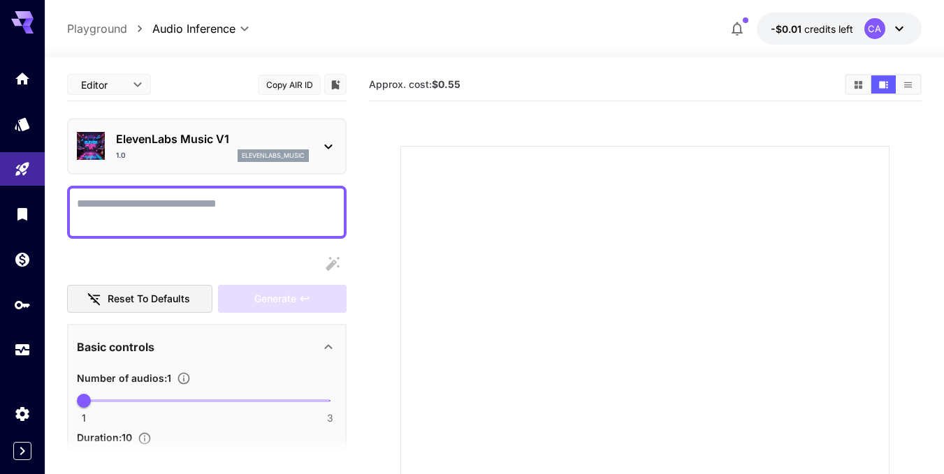
click at [328, 147] on icon at bounding box center [329, 147] width 8 height 5
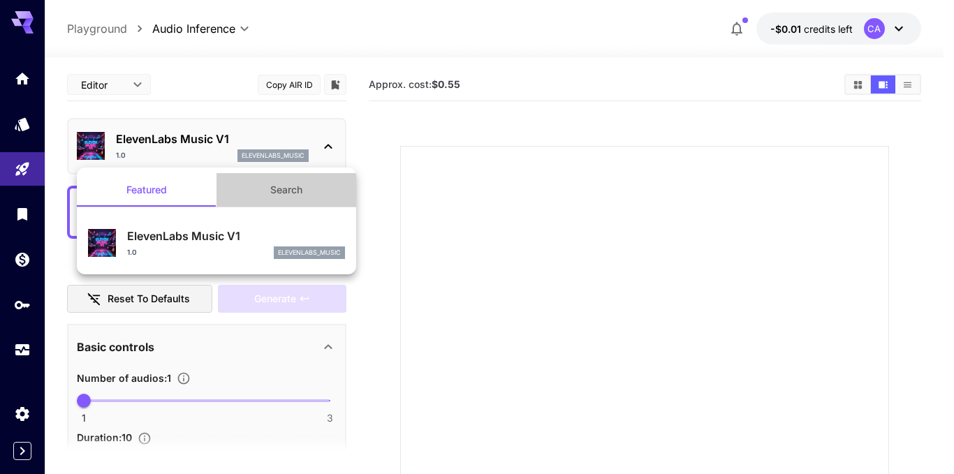
click at [270, 201] on button "Search" at bounding box center [287, 190] width 140 height 34
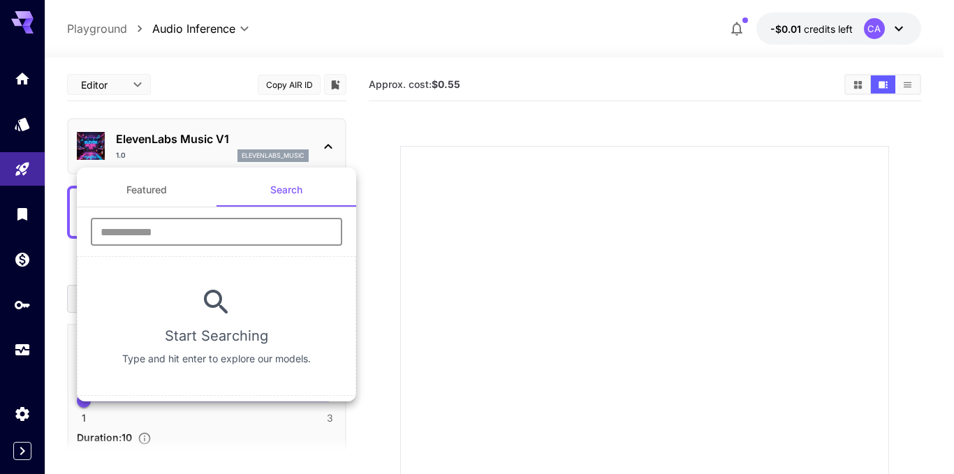
click at [217, 237] on input "text" at bounding box center [217, 232] width 252 height 28
type input "*"
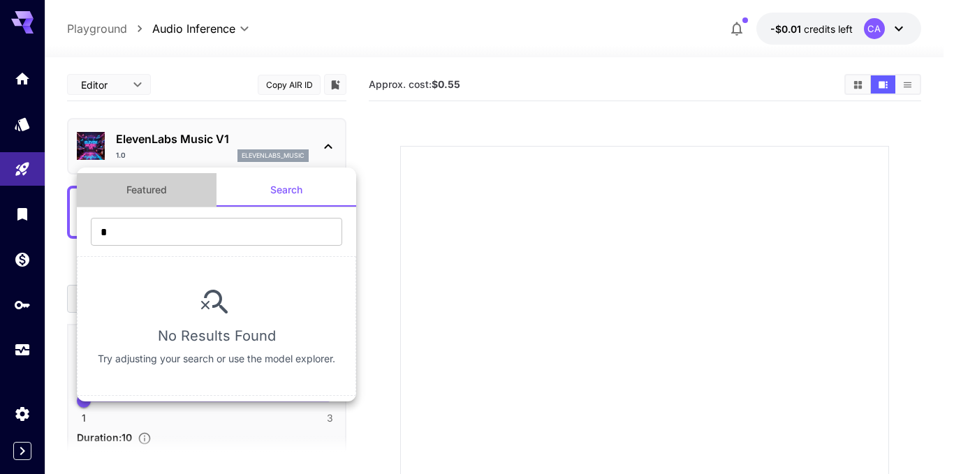
click at [147, 187] on button "Featured" at bounding box center [147, 190] width 140 height 34
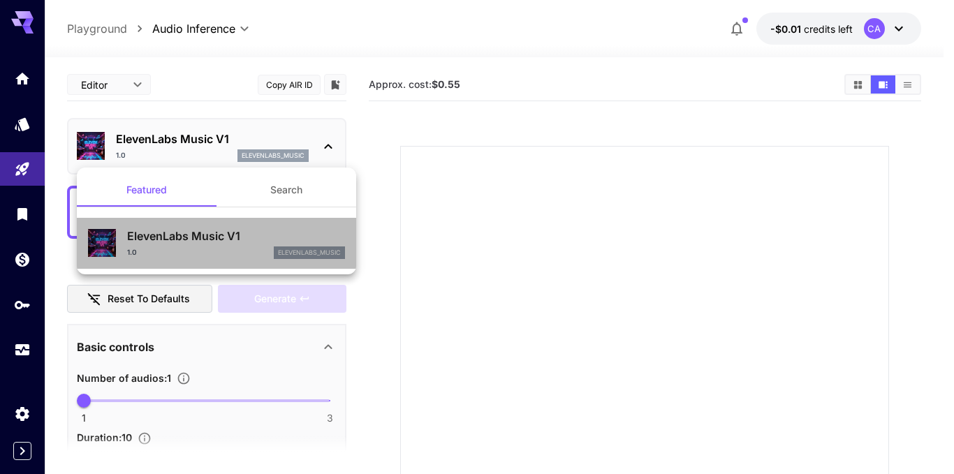
click at [154, 240] on p "ElevenLabs Music V1" at bounding box center [236, 236] width 218 height 17
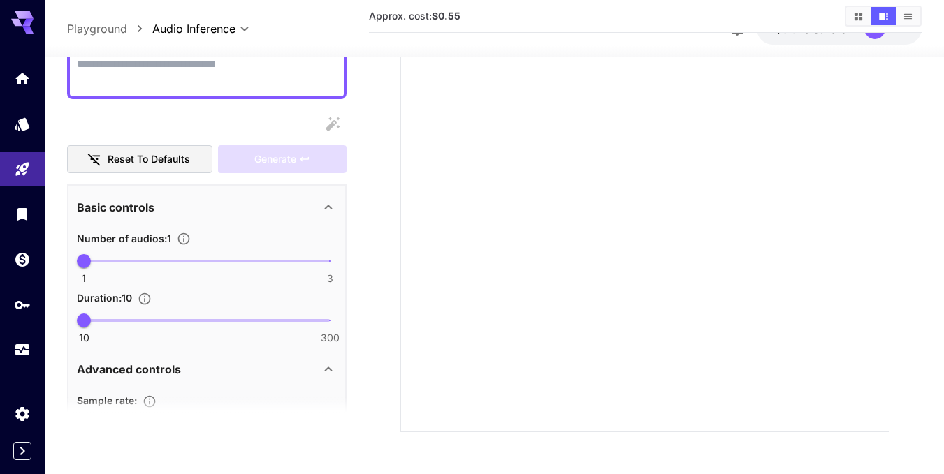
scroll to position [125, 0]
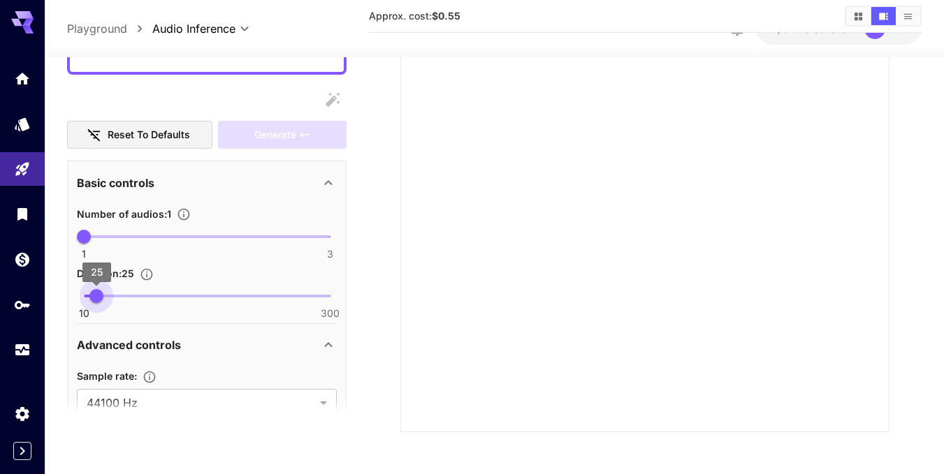
type input "***"
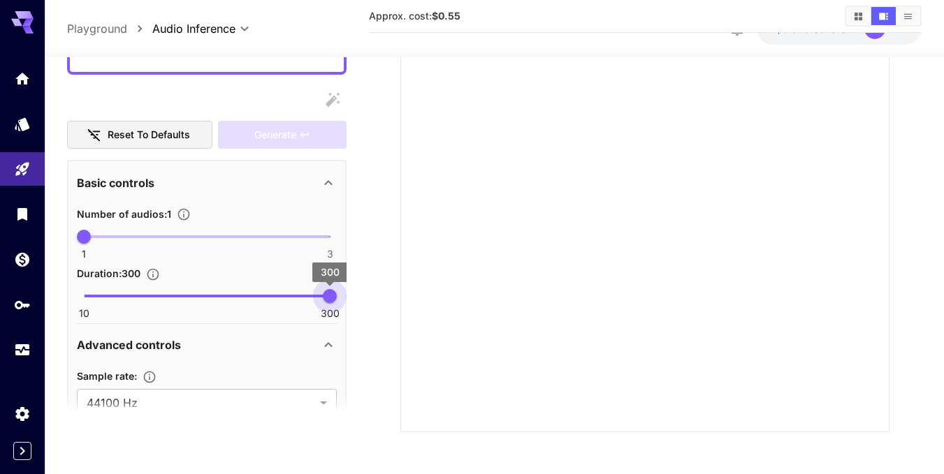
drag, startPoint x: 85, startPoint y: 298, endPoint x: 367, endPoint y: 312, distance: 282.6
click at [367, 312] on main "Editor **** ​ Copy AIR ID ElevenLabs Music V1 1.0 elevenlabs_music Reset to def…" at bounding box center [494, 155] width 854 height 578
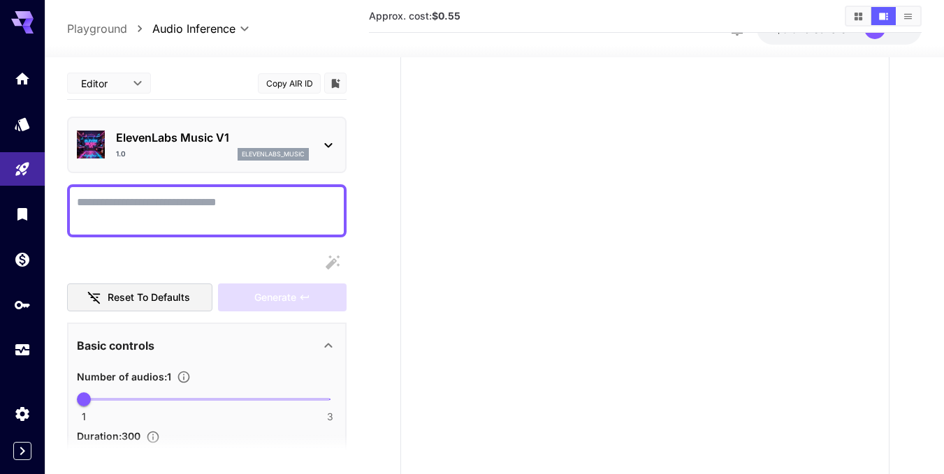
scroll to position [63, 0]
